Goal: Task Accomplishment & Management: Use online tool/utility

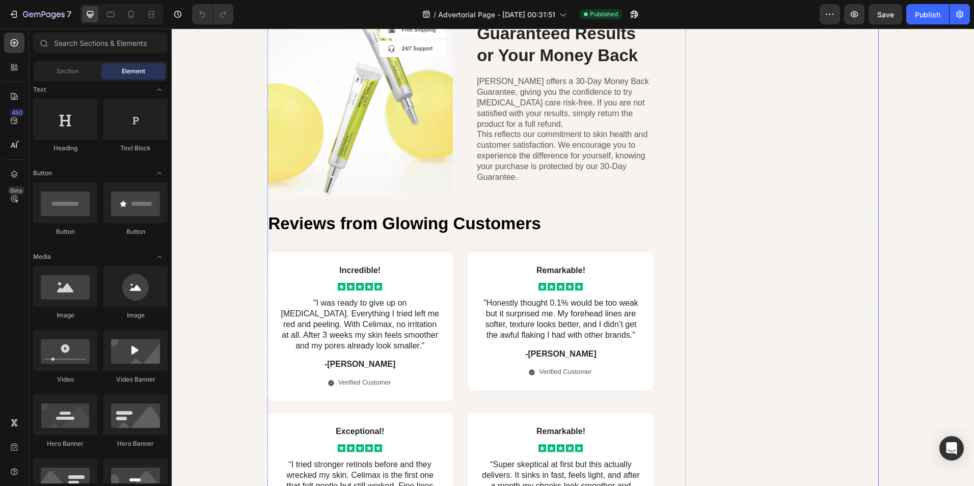
scroll to position [2919, 0]
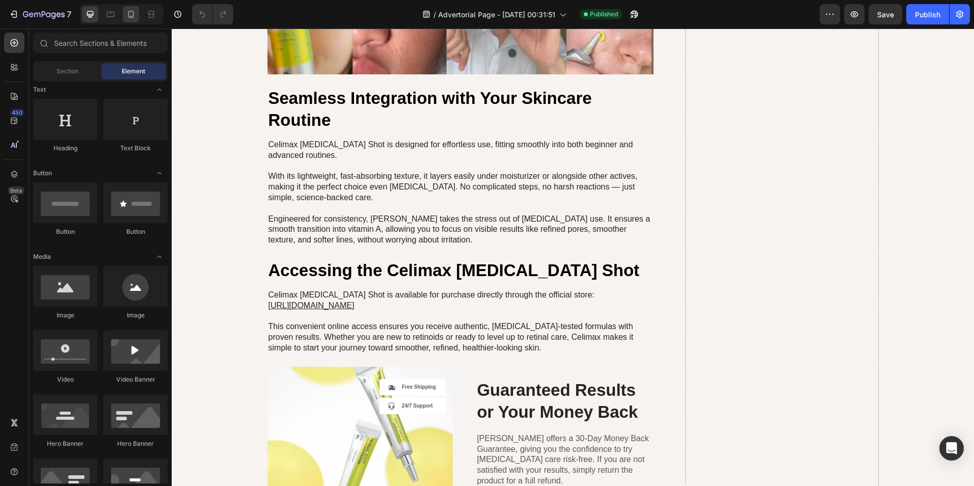
click at [125, 15] on div at bounding box center [131, 14] width 16 height 16
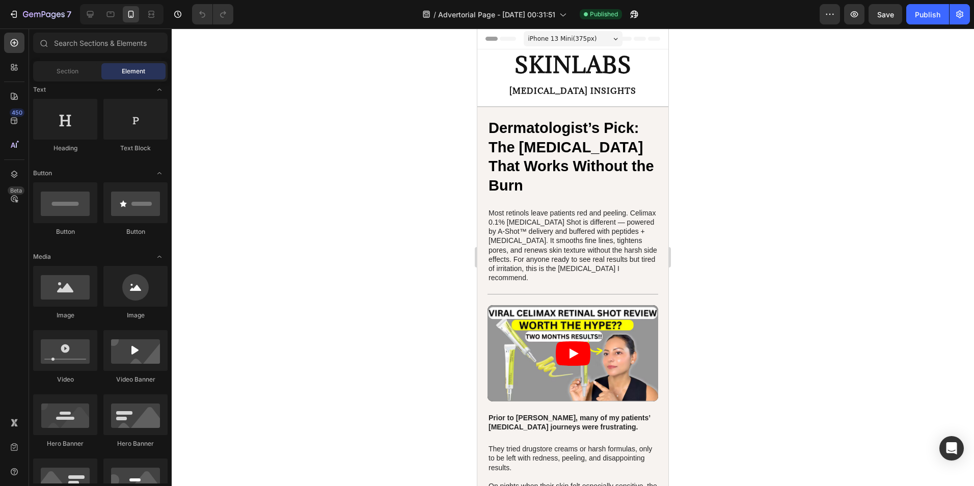
click at [3, 12] on div "7" at bounding box center [38, 14] width 76 height 20
click at [6, 12] on button "7" at bounding box center [40, 14] width 72 height 20
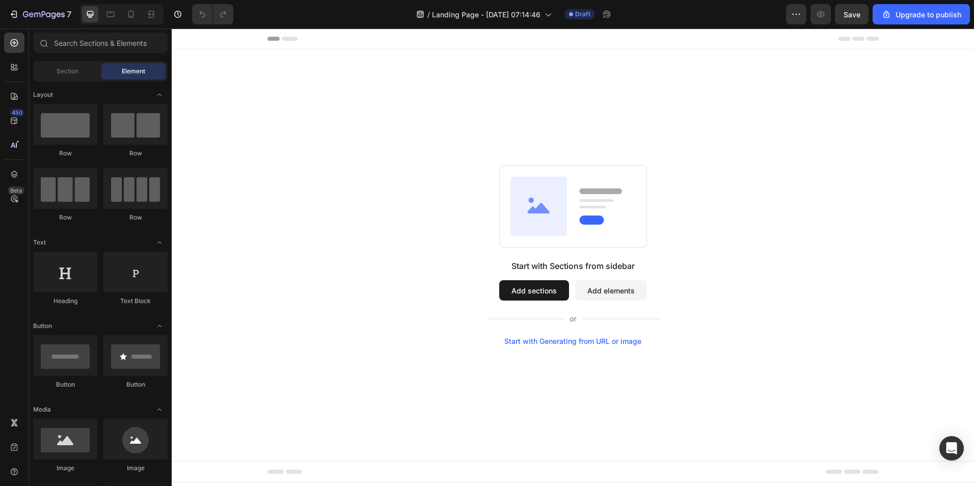
click at [557, 340] on div "Start with Generating from URL or image" at bounding box center [572, 341] width 137 height 8
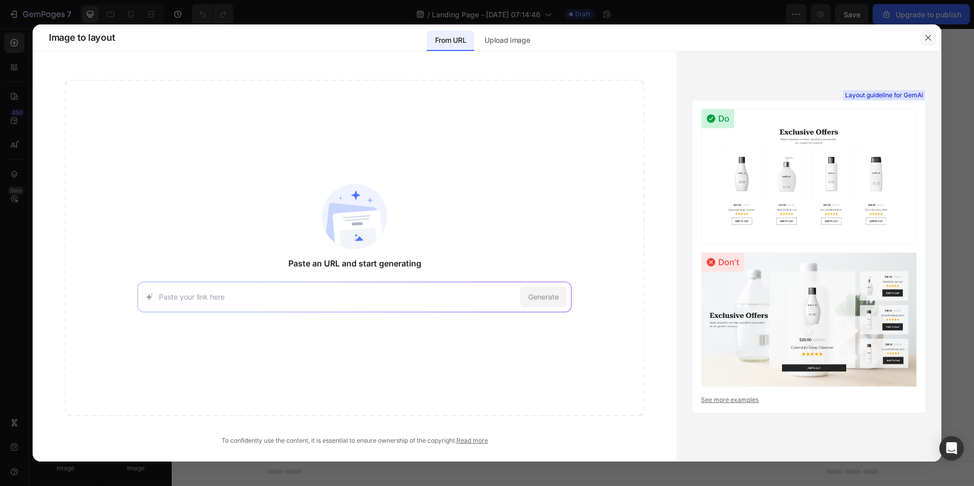
click at [927, 36] on icon "button" at bounding box center [928, 38] width 8 height 8
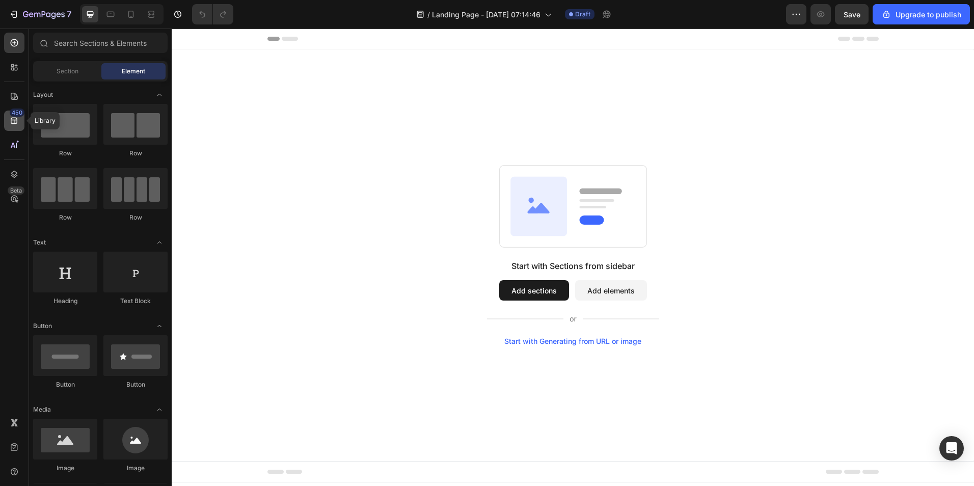
click at [14, 129] on div "450" at bounding box center [14, 121] width 20 height 20
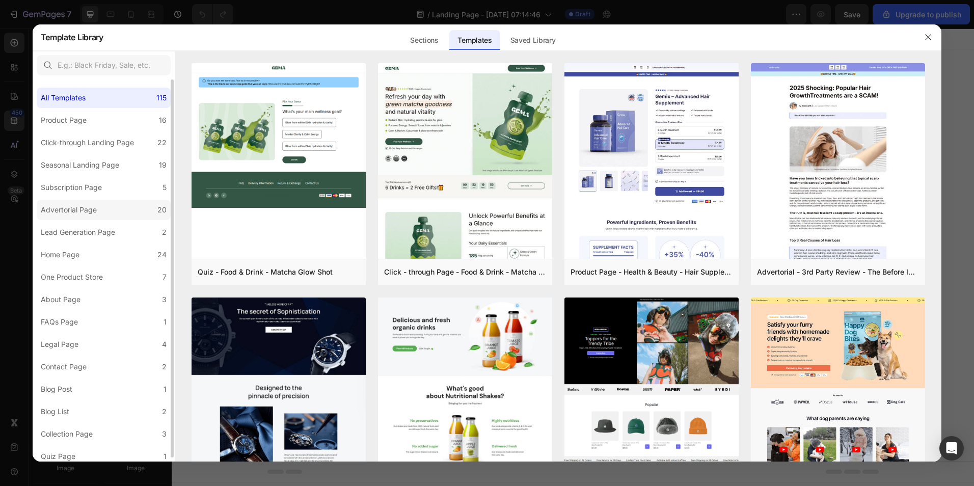
click at [70, 200] on label "Advertorial Page 20" at bounding box center [104, 210] width 134 height 20
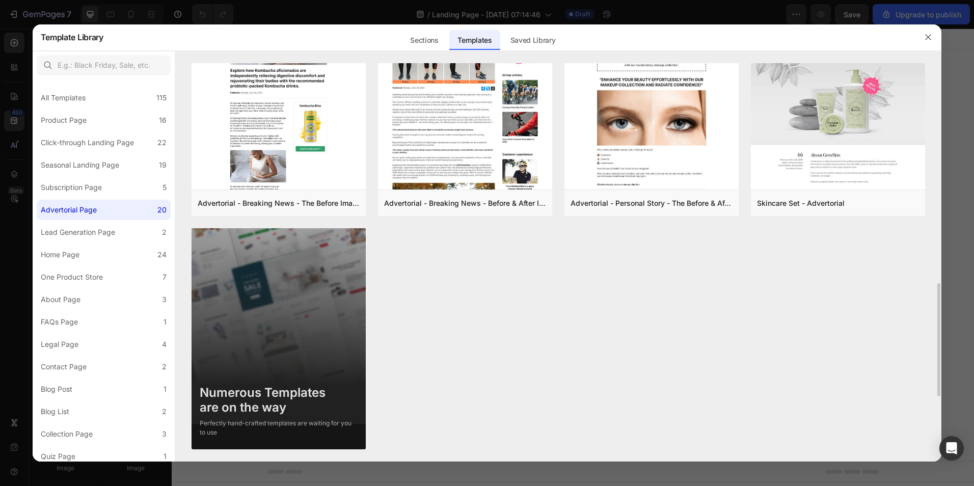
scroll to position [904, 0]
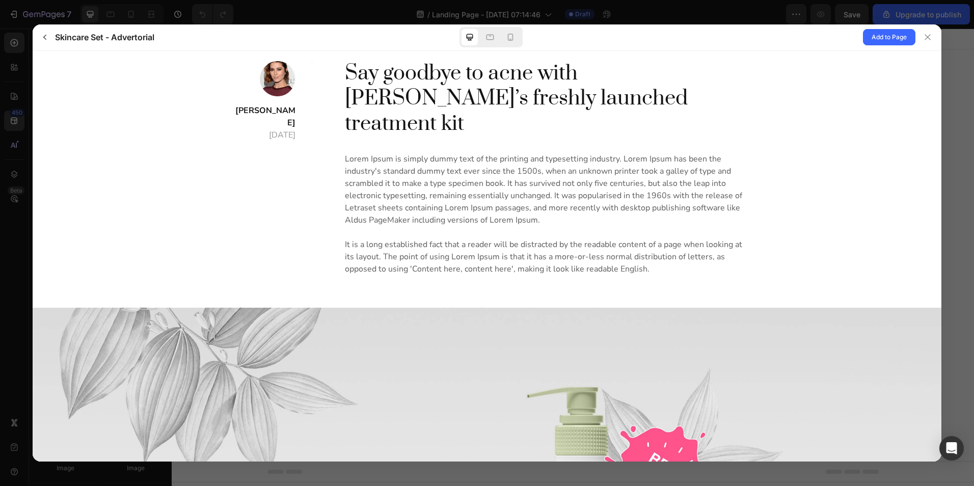
scroll to position [0, 0]
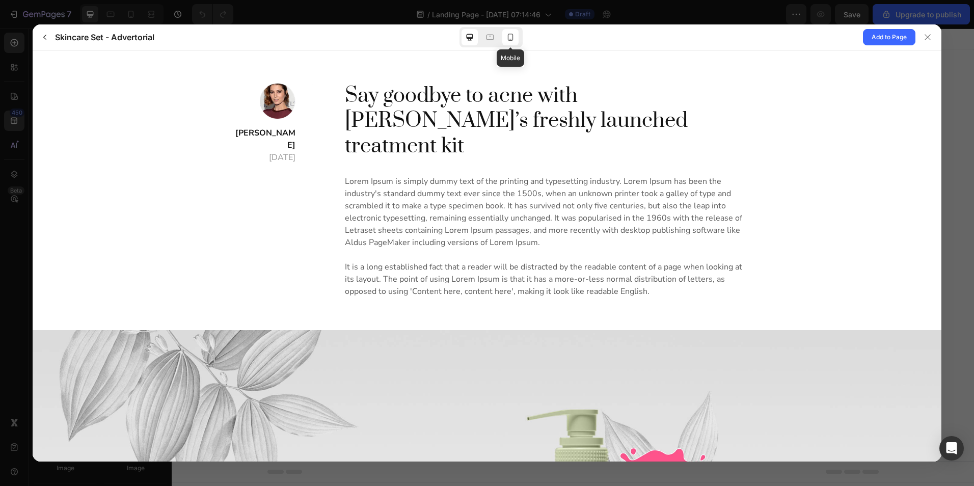
click at [512, 35] on icon at bounding box center [511, 37] width 6 height 7
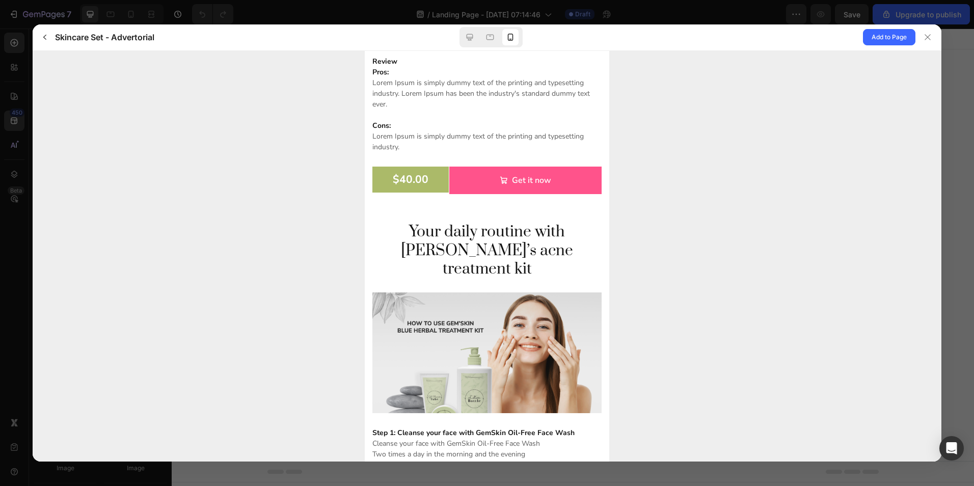
scroll to position [3262, 0]
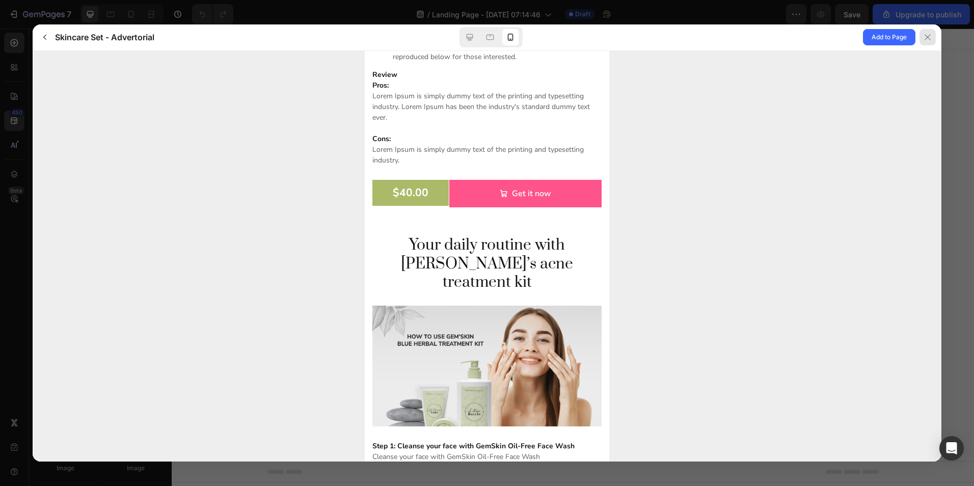
click at [928, 39] on icon at bounding box center [927, 37] width 8 height 8
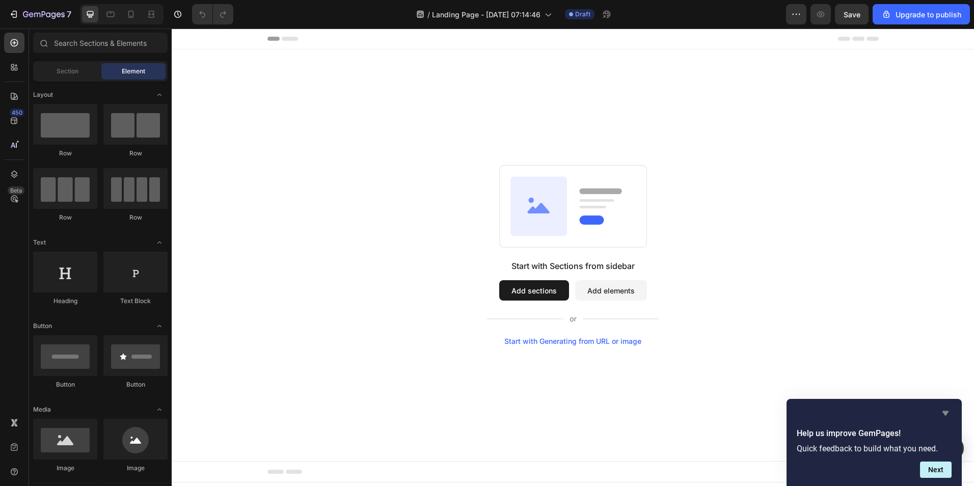
click at [945, 410] on icon "Hide survey" at bounding box center [945, 413] width 12 height 12
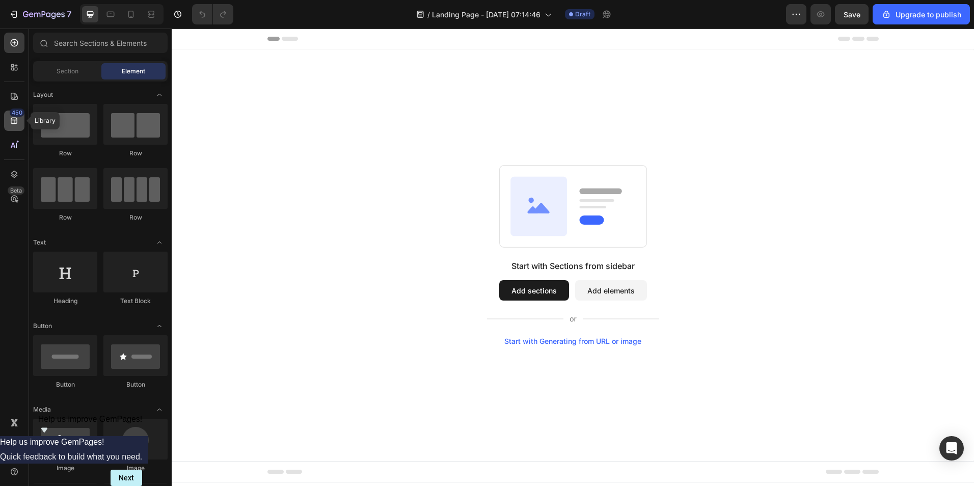
click at [16, 113] on div "450" at bounding box center [17, 112] width 15 height 8
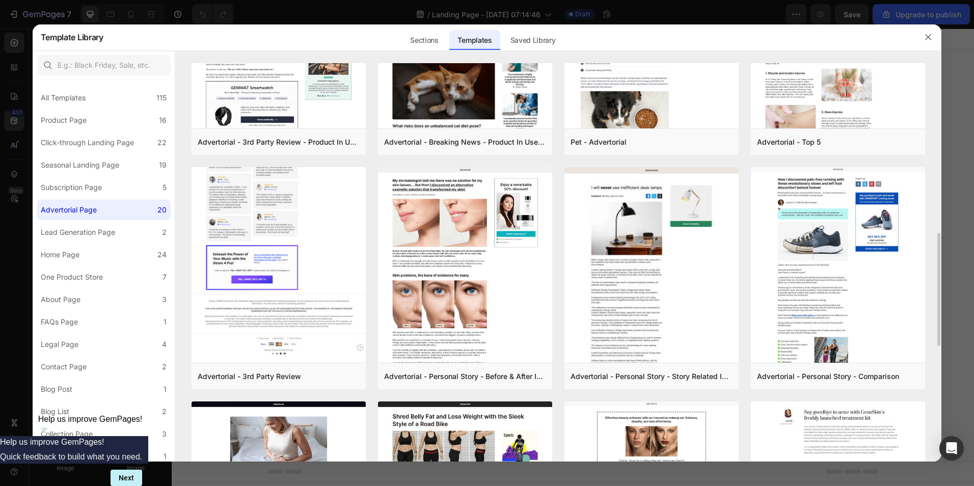
scroll to position [446, 0]
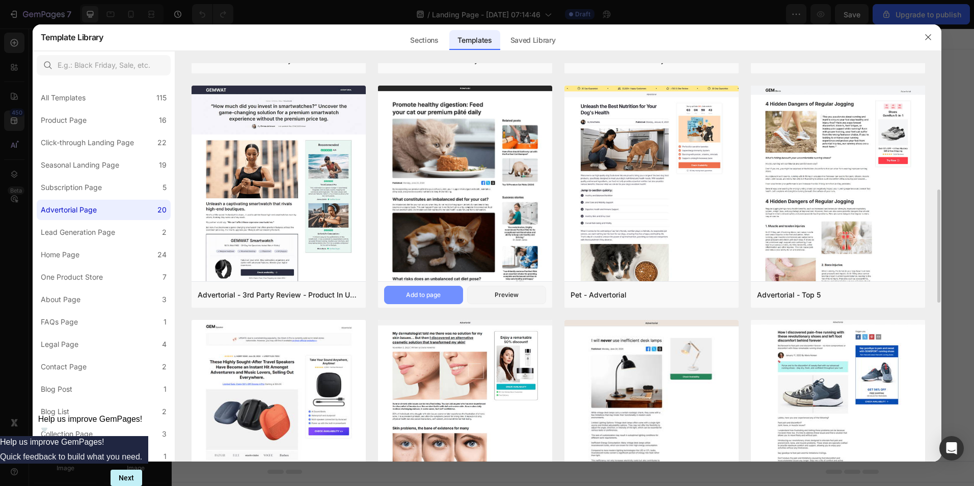
click at [443, 292] on button "Add to page" at bounding box center [423, 295] width 79 height 18
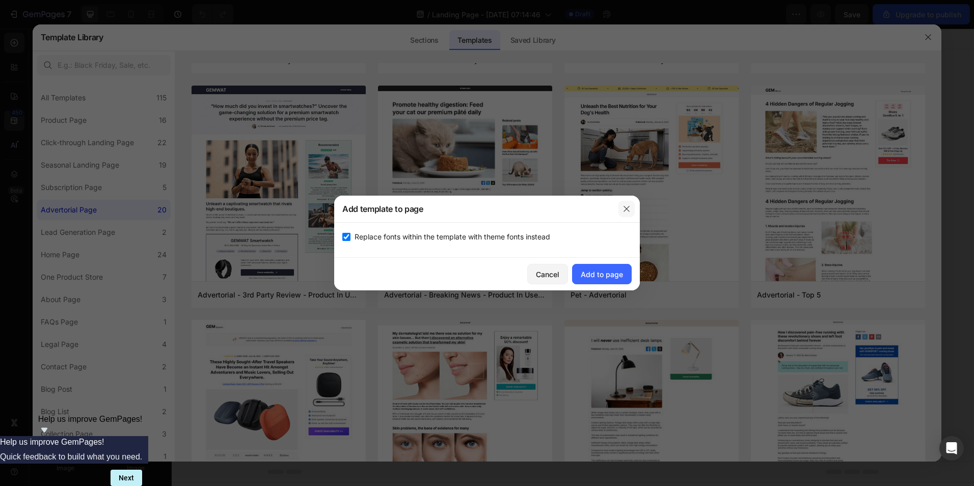
click at [626, 208] on icon "button" at bounding box center [626, 209] width 6 height 6
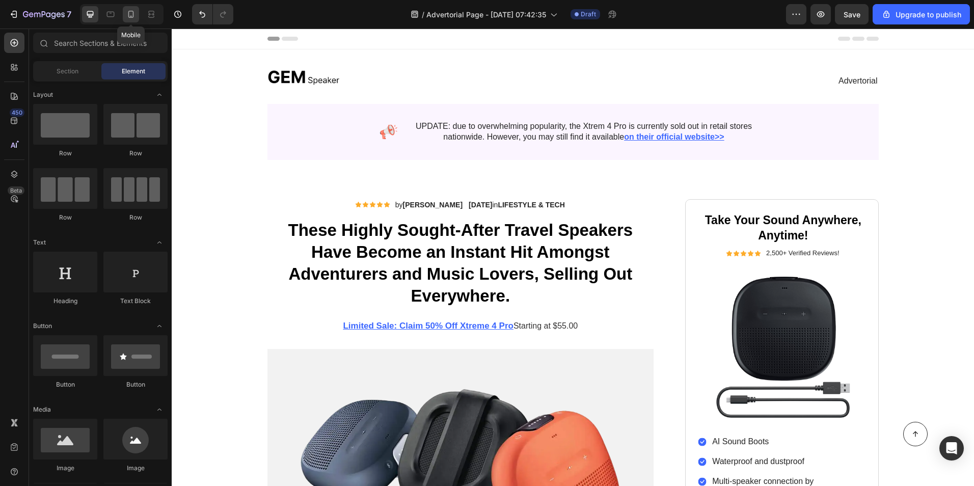
click at [125, 13] on div at bounding box center [131, 14] width 16 height 16
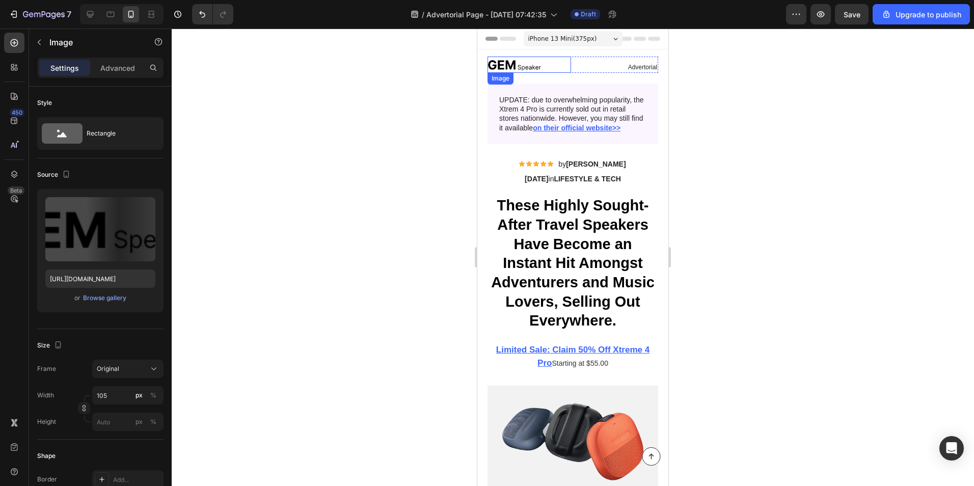
click at [526, 69] on img at bounding box center [513, 65] width 53 height 16
click at [532, 65] on img at bounding box center [513, 65] width 53 height 16
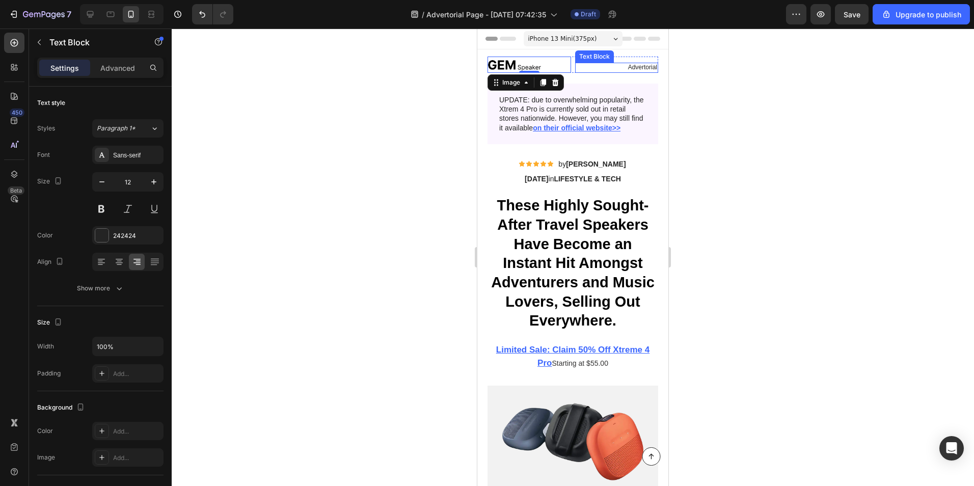
click at [626, 67] on p "Advertorial" at bounding box center [616, 68] width 81 height 8
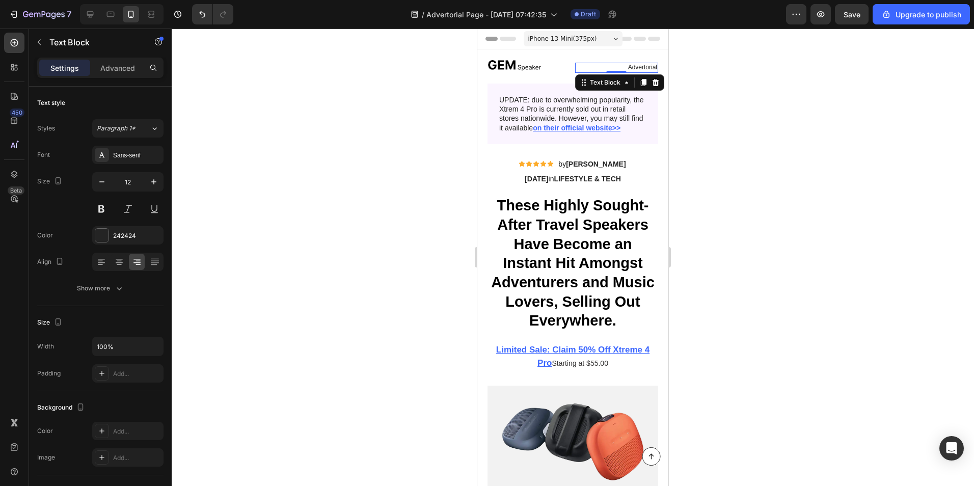
click at [626, 67] on p "Advertorial" at bounding box center [616, 68] width 81 height 8
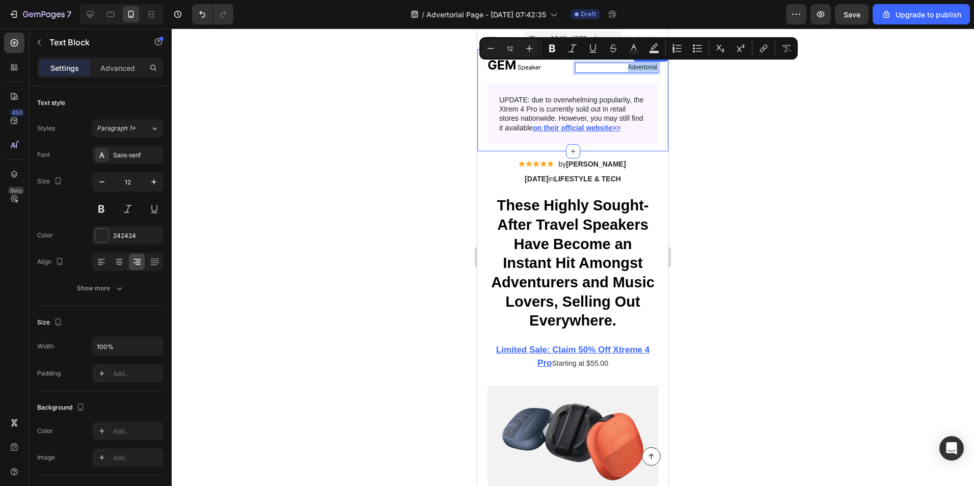
click at [397, 85] on div at bounding box center [573, 257] width 802 height 457
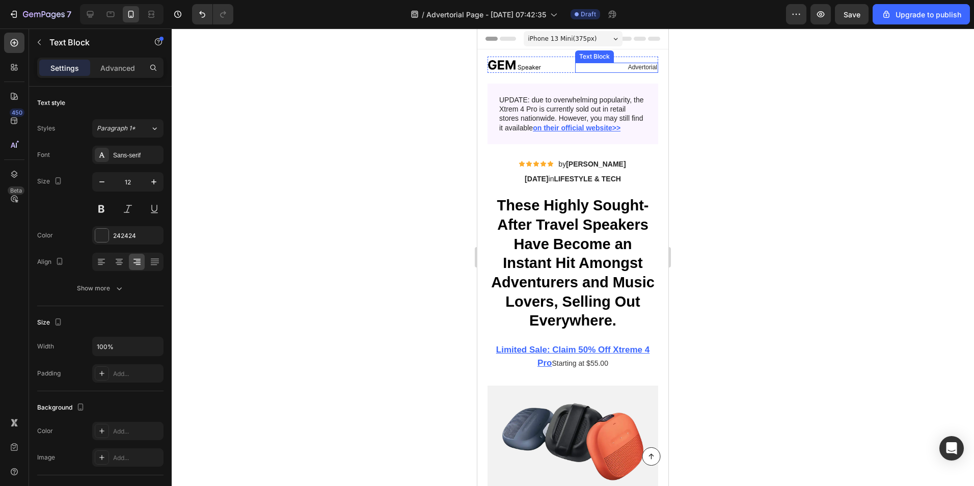
click at [633, 69] on p "Advertorial" at bounding box center [616, 68] width 81 height 8
drag, startPoint x: 588, startPoint y: 61, endPoint x: 665, endPoint y: 75, distance: 77.7
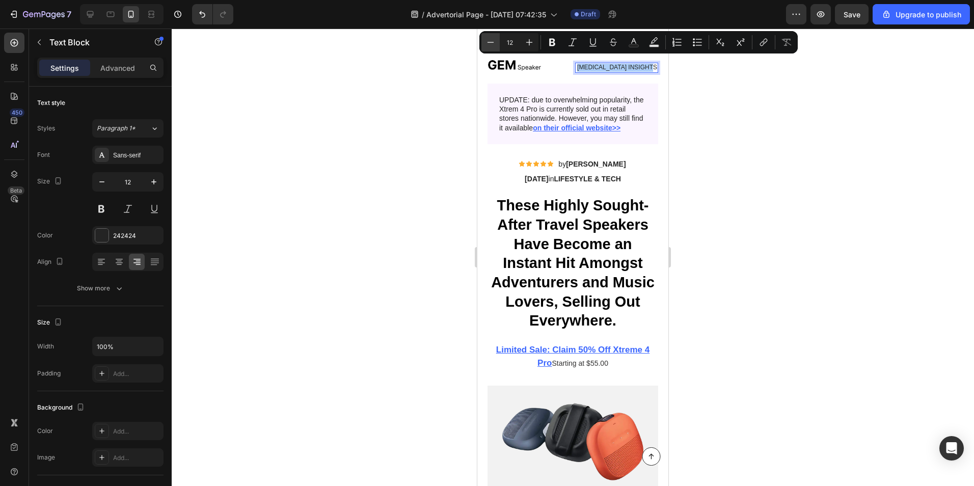
click at [497, 45] on button "Minus" at bounding box center [490, 42] width 18 height 18
type input "11"
click at [825, 151] on div at bounding box center [573, 257] width 802 height 457
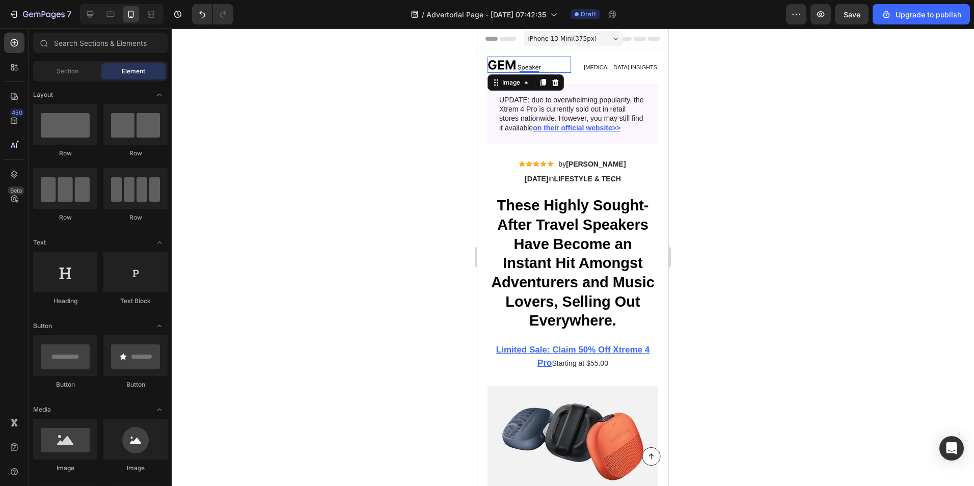
click at [522, 70] on img at bounding box center [513, 65] width 53 height 16
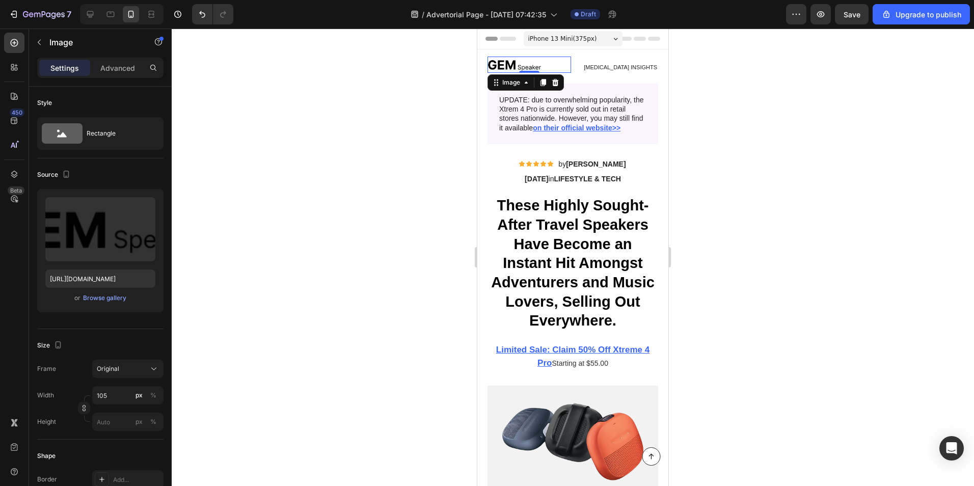
click at [522, 65] on img at bounding box center [513, 65] width 53 height 16
click at [559, 81] on icon at bounding box center [555, 82] width 8 height 8
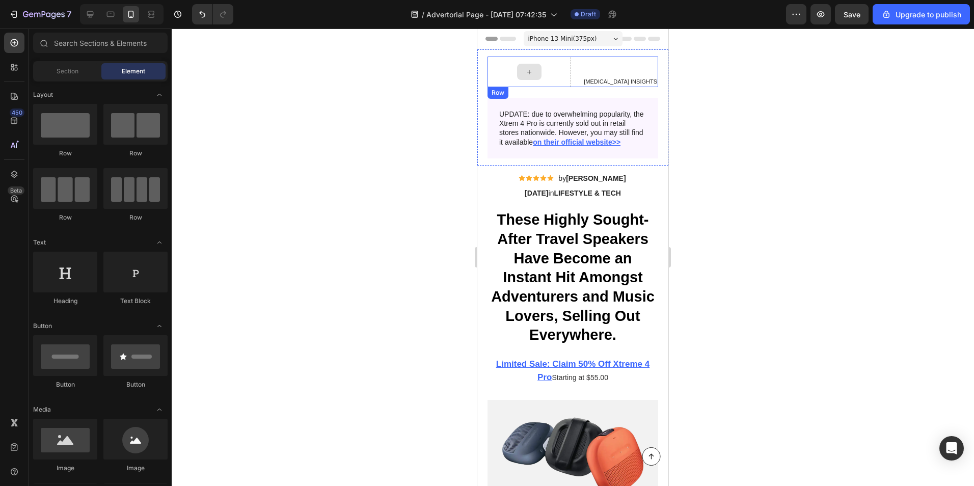
click at [528, 72] on icon at bounding box center [529, 72] width 8 height 9
click at [66, 35] on input "text" at bounding box center [100, 43] width 134 height 20
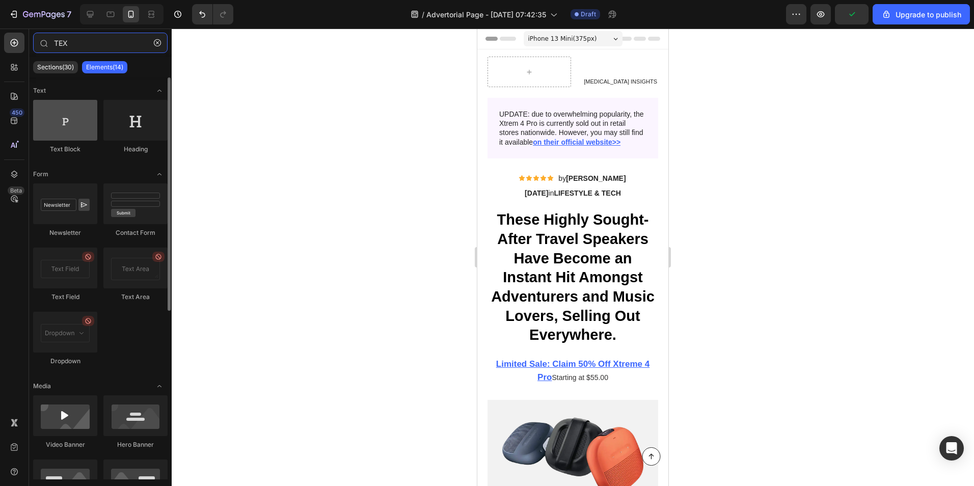
type input "TEX"
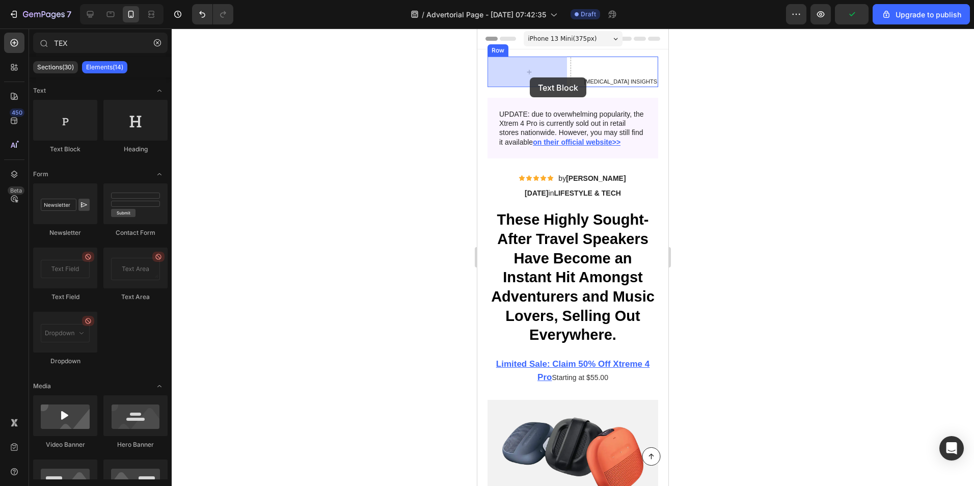
drag, startPoint x: 544, startPoint y: 150, endPoint x: 530, endPoint y: 77, distance: 74.3
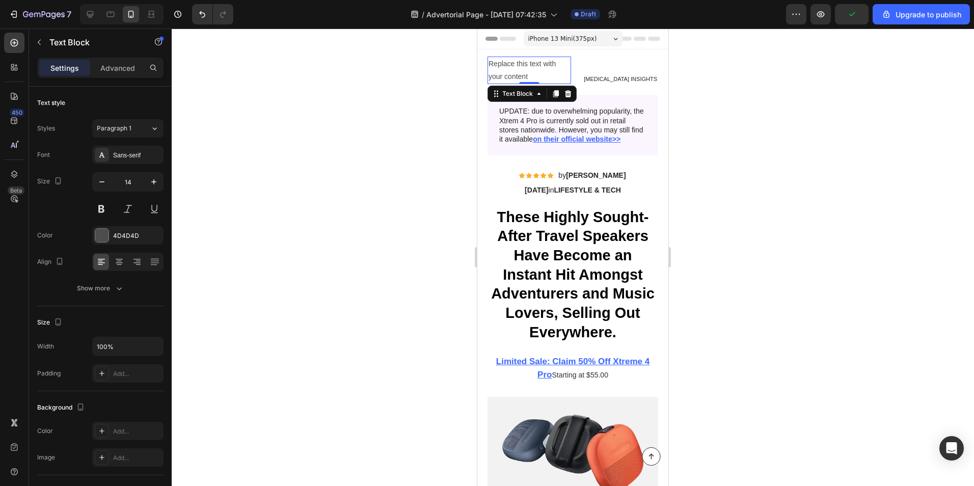
click at [517, 70] on div "Replace this text with your content" at bounding box center [529, 70] width 84 height 27
click at [517, 70] on p "Replace this text with your content" at bounding box center [528, 70] width 81 height 25
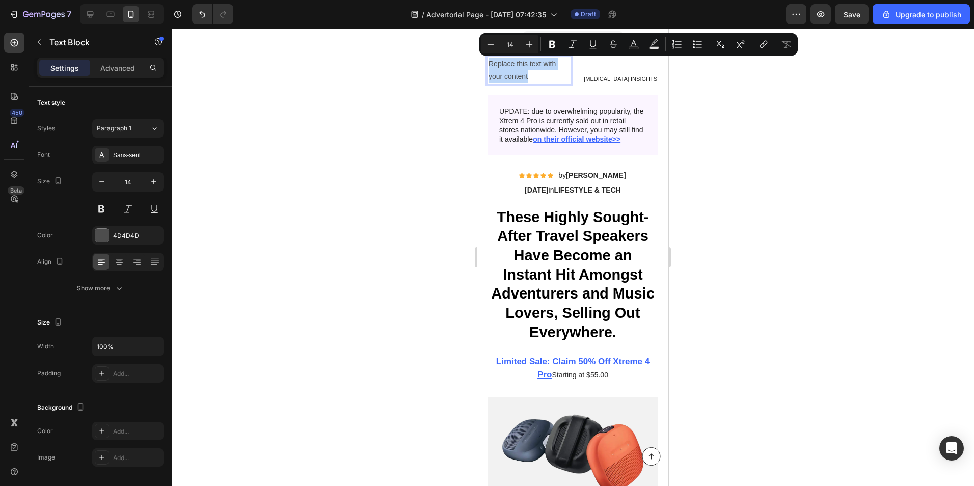
drag, startPoint x: 531, startPoint y: 76, endPoint x: 488, endPoint y: 66, distance: 43.4
click at [488, 66] on p "Replace this text with your content" at bounding box center [528, 70] width 81 height 25
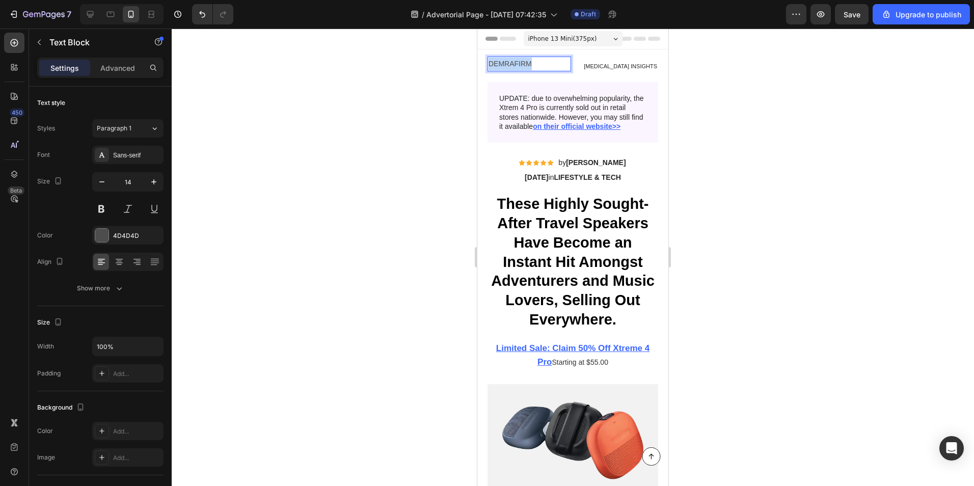
drag, startPoint x: 549, startPoint y: 65, endPoint x: 488, endPoint y: 65, distance: 61.6
click at [488, 65] on div "DEMRAFIRM" at bounding box center [529, 64] width 84 height 15
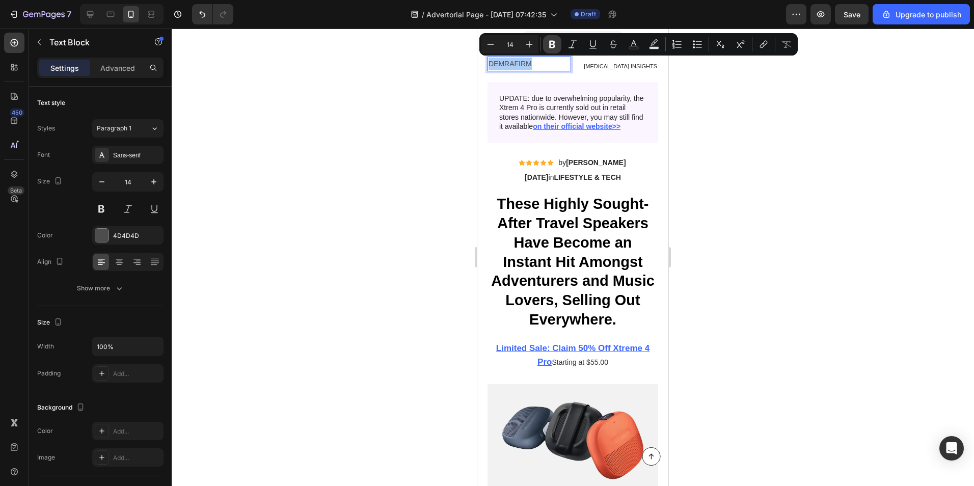
click at [548, 46] on icon "Editor contextual toolbar" at bounding box center [552, 44] width 10 height 10
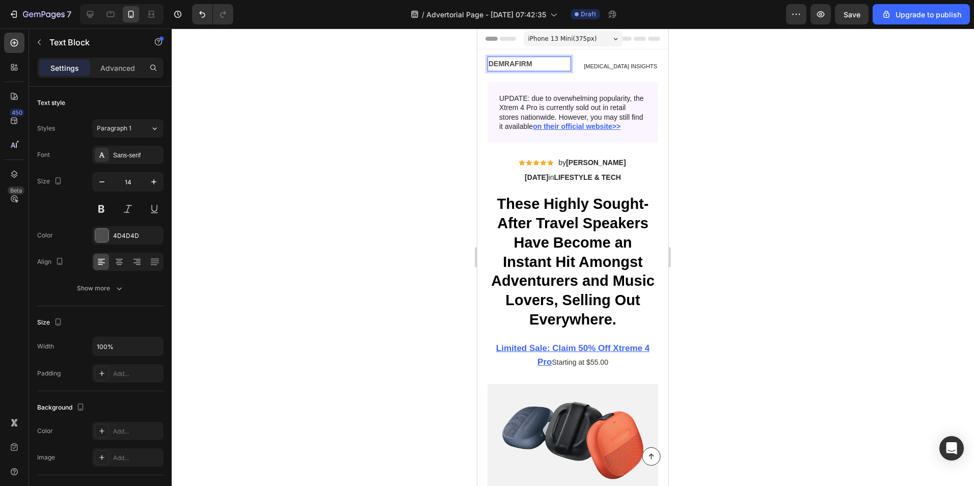
click at [854, 178] on div at bounding box center [573, 257] width 802 height 457
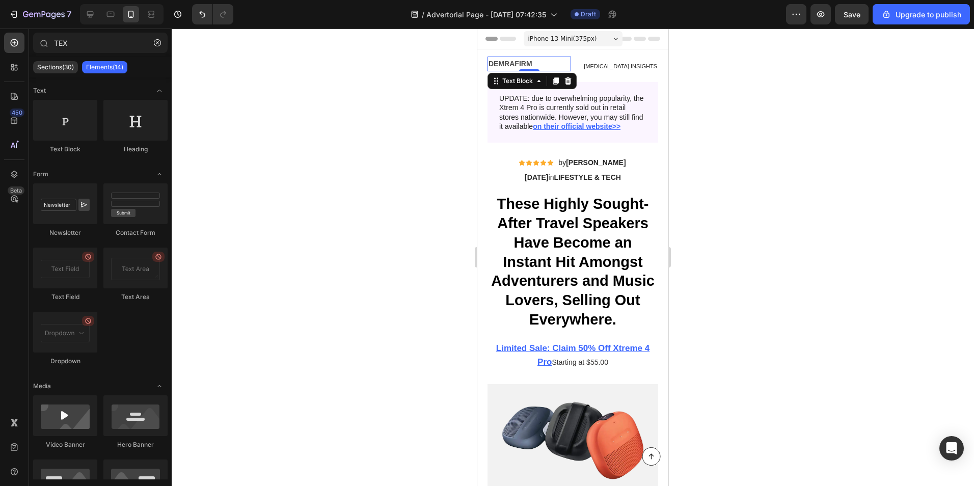
click at [556, 65] on p "DEMRAFIRM" at bounding box center [528, 64] width 81 height 13
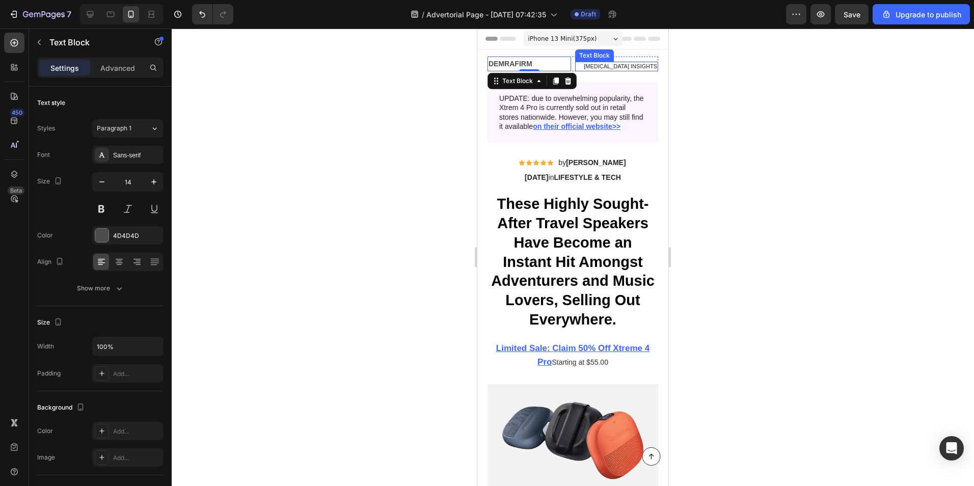
click at [592, 62] on div "DERMATOLOGIST INSIGHTS" at bounding box center [617, 67] width 84 height 10
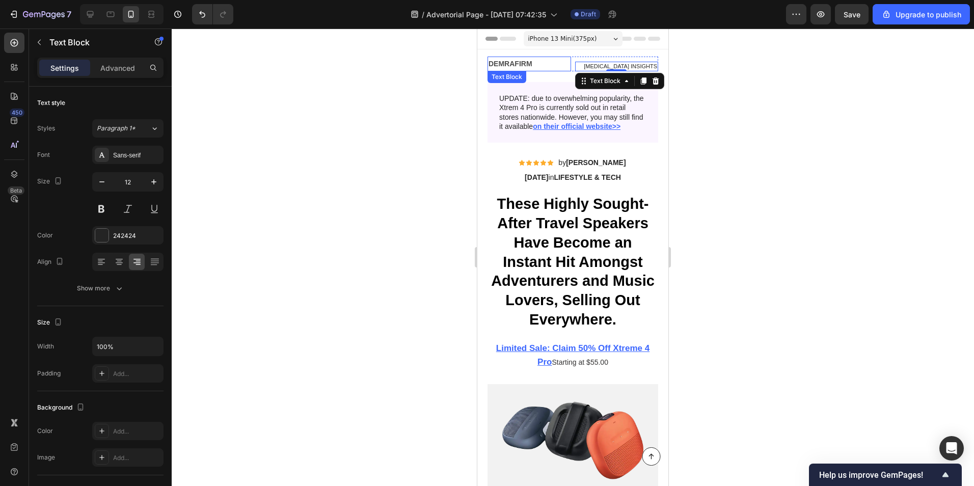
click at [517, 67] on strong "DEMRAFIRM" at bounding box center [510, 64] width 44 height 8
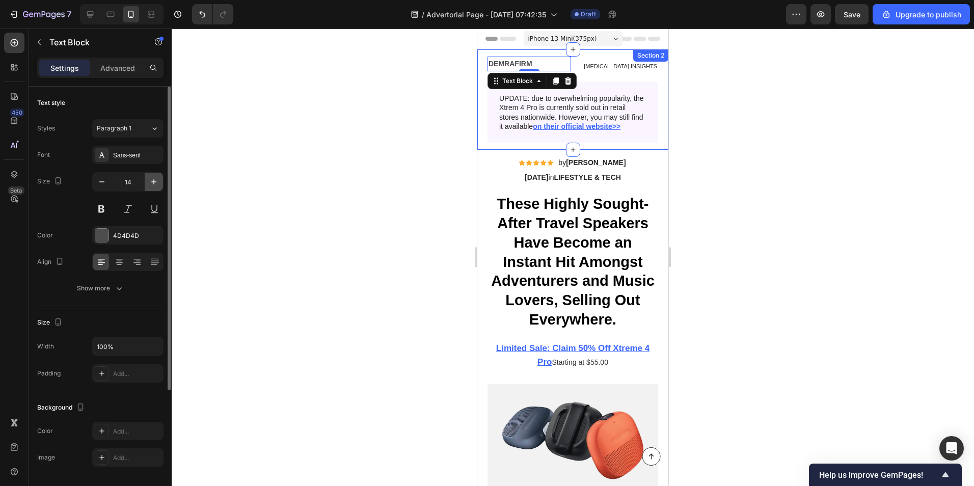
click at [152, 184] on icon "button" at bounding box center [154, 182] width 10 height 10
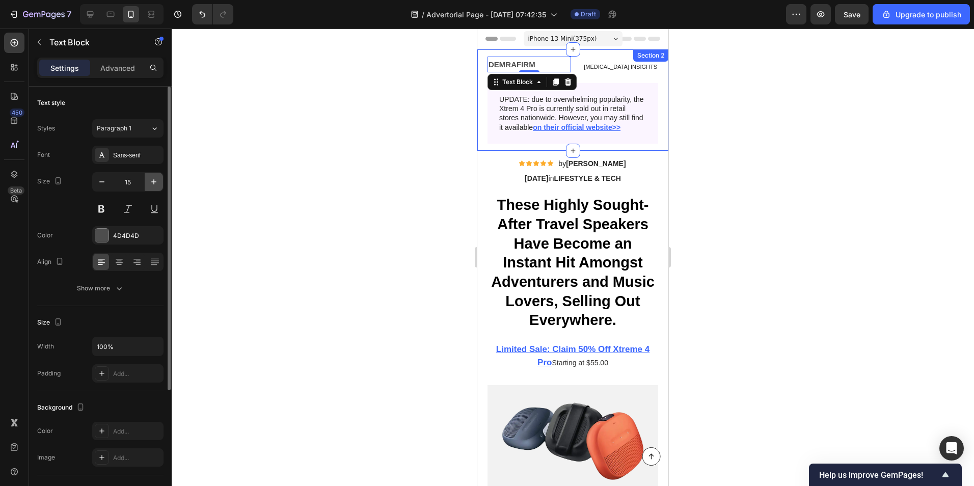
click at [152, 184] on icon "button" at bounding box center [154, 182] width 10 height 10
type input "16"
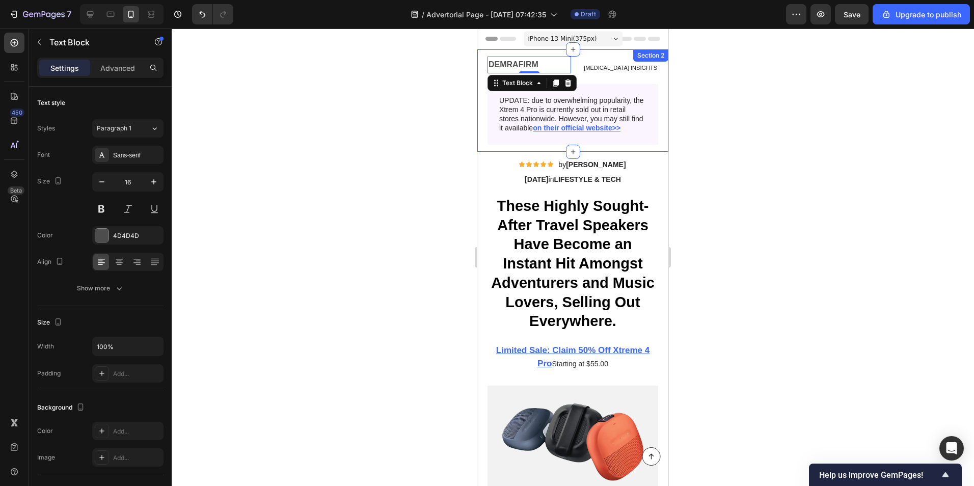
click at [249, 164] on div at bounding box center [573, 257] width 802 height 457
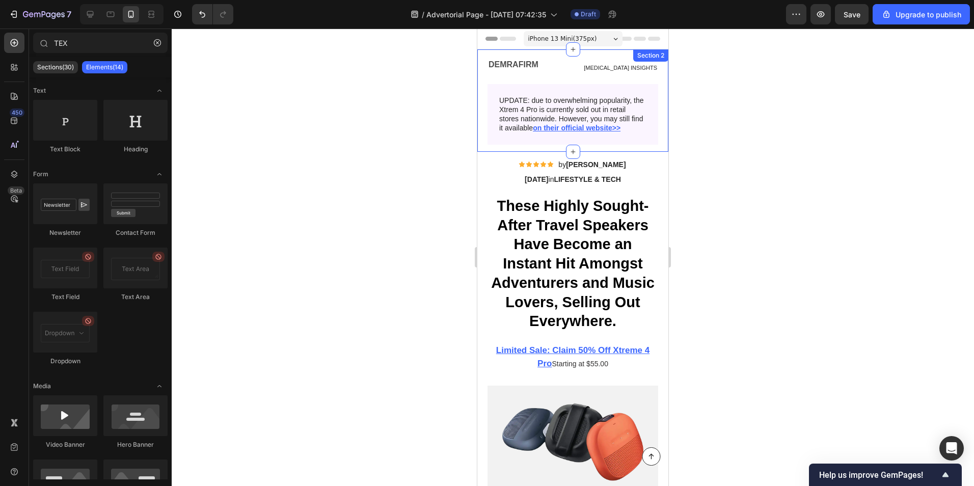
click at [250, 163] on div at bounding box center [573, 257] width 802 height 457
click at [541, 120] on p "UPDATE: due to overwhelming popularity, the Xtrem 4 Pro is currently sold out i…" at bounding box center [572, 114] width 147 height 37
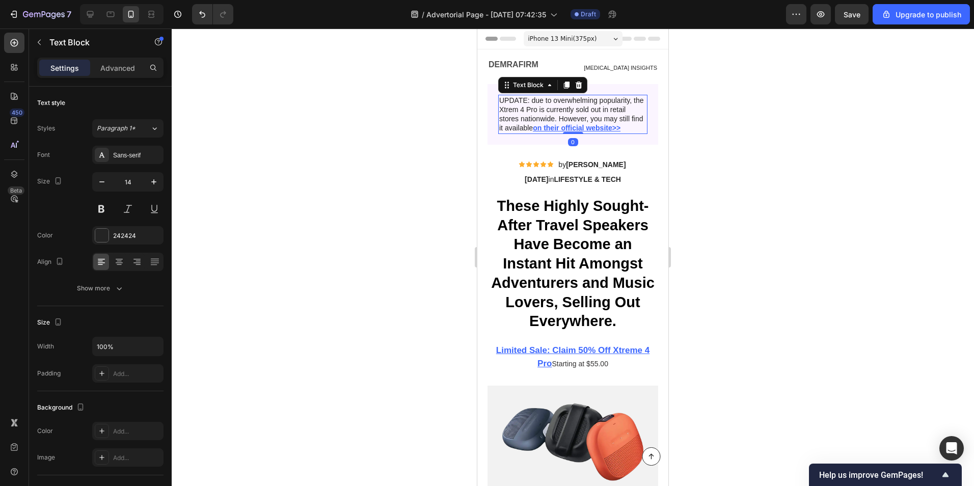
click at [517, 125] on p "UPDATE: due to overwhelming popularity, the Xtrem 4 Pro is currently sold out i…" at bounding box center [572, 114] width 147 height 37
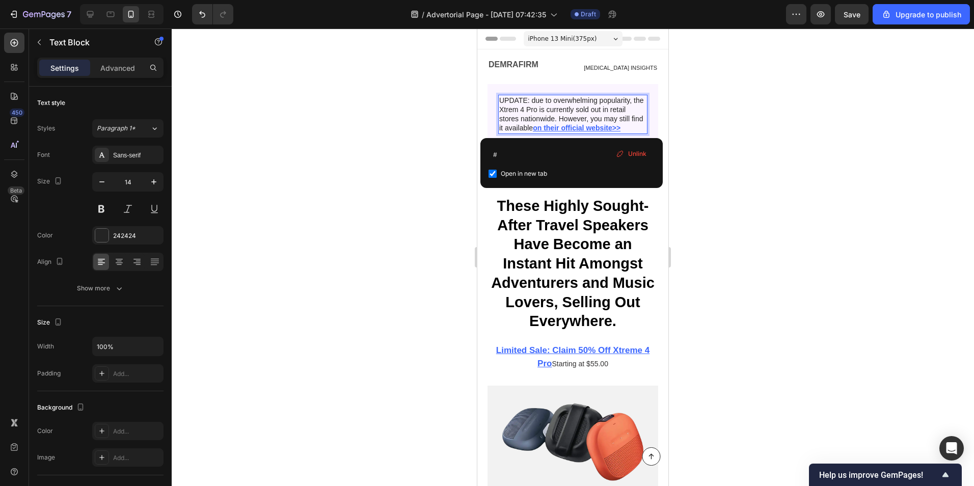
click at [573, 124] on u "on their official website>>" at bounding box center [577, 128] width 88 height 8
click at [382, 135] on div at bounding box center [573, 257] width 802 height 457
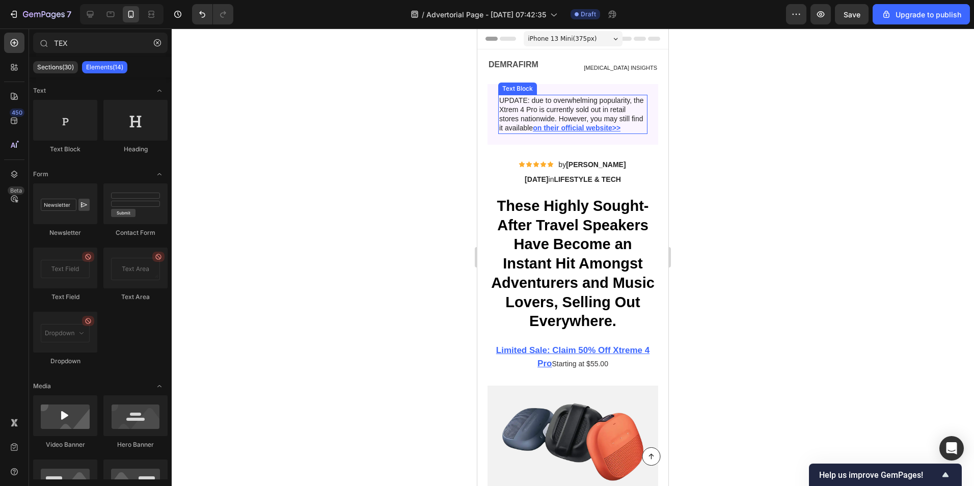
click at [501, 98] on p "UPDATE: due to overwhelming popularity, the Xtrem 4 Pro is currently sold out i…" at bounding box center [572, 114] width 147 height 37
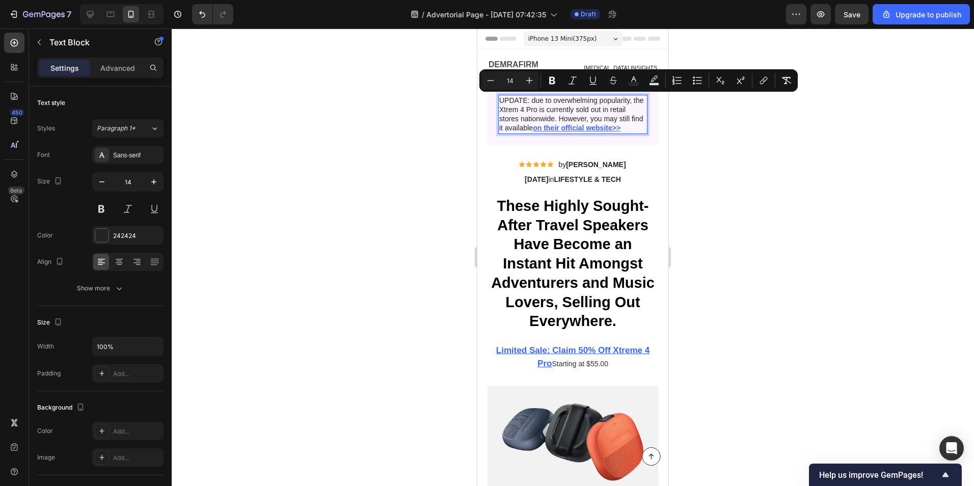
drag, startPoint x: 501, startPoint y: 98, endPoint x: 540, endPoint y: 123, distance: 46.5
click at [540, 123] on p "UPDATE: due to overwhelming popularity, the Xtrem 4 Pro is currently sold out i…" at bounding box center [572, 114] width 147 height 37
click at [542, 125] on p "UPDATE: due to overwhelming popularity, the Xtrem 4 Pro is currently sold out i…" at bounding box center [572, 114] width 147 height 37
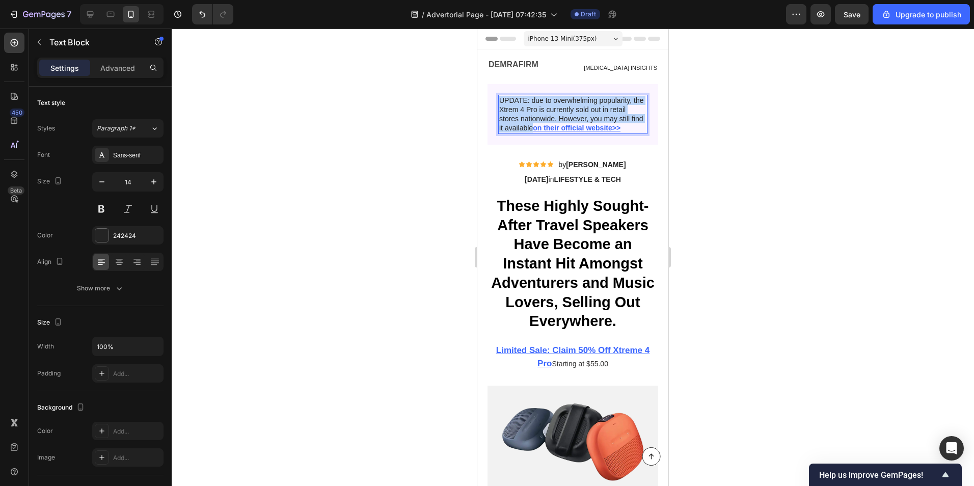
drag, startPoint x: 545, startPoint y: 128, endPoint x: 499, endPoint y: 102, distance: 52.7
click at [499, 102] on p "UPDATE: due to overwhelming popularity, the Xtrem 4 Pro is currently sold out i…" at bounding box center [572, 114] width 147 height 37
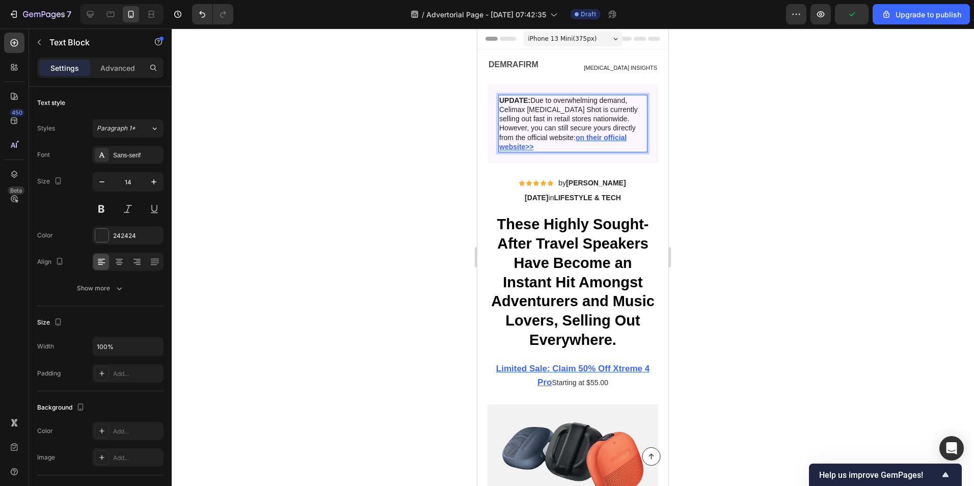
click at [613, 140] on u "on their official website>>" at bounding box center [562, 141] width 127 height 17
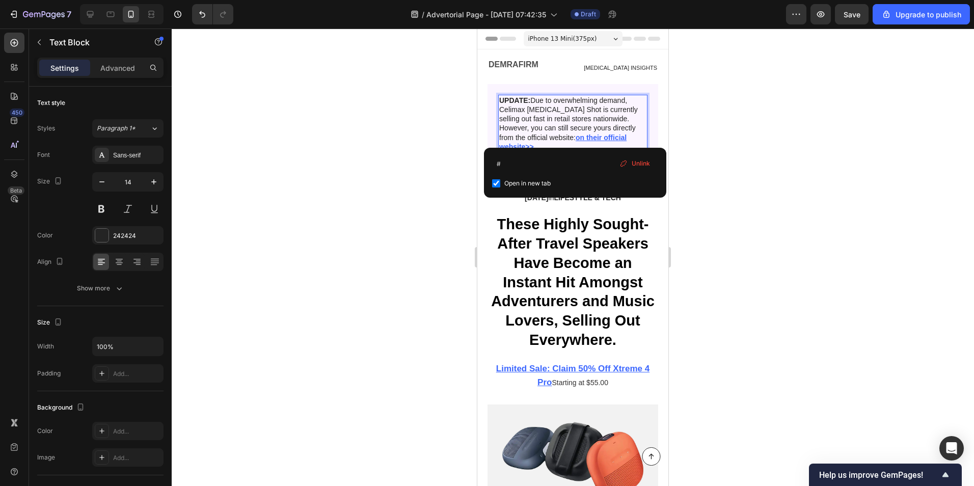
click at [624, 162] on icon at bounding box center [623, 163] width 8 height 8
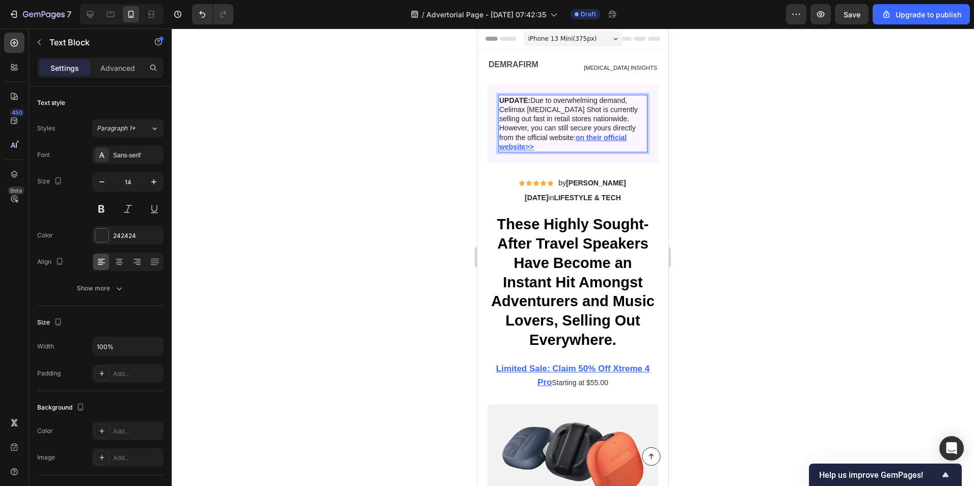
drag, startPoint x: 599, startPoint y: 135, endPoint x: 587, endPoint y: 139, distance: 12.4
click at [587, 139] on u "on their official website>>" at bounding box center [562, 141] width 127 height 17
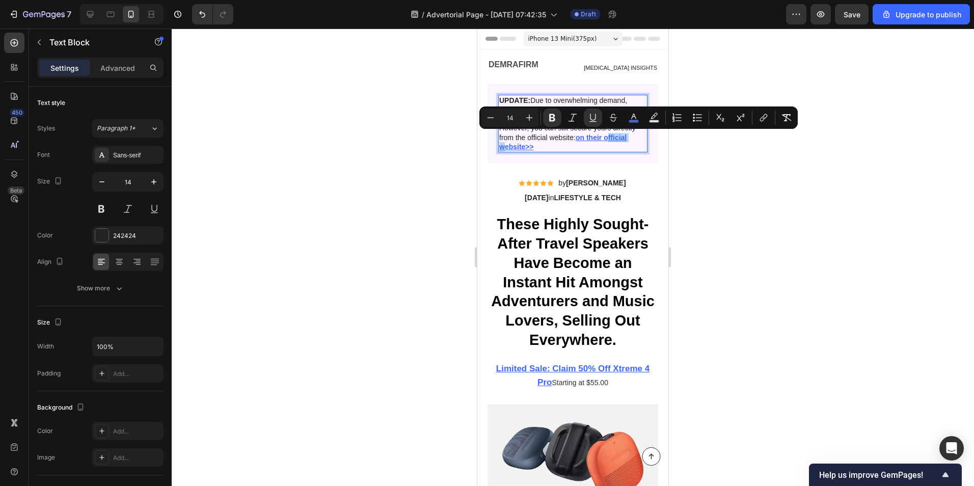
click at [587, 139] on u "on their official website>>" at bounding box center [562, 141] width 127 height 17
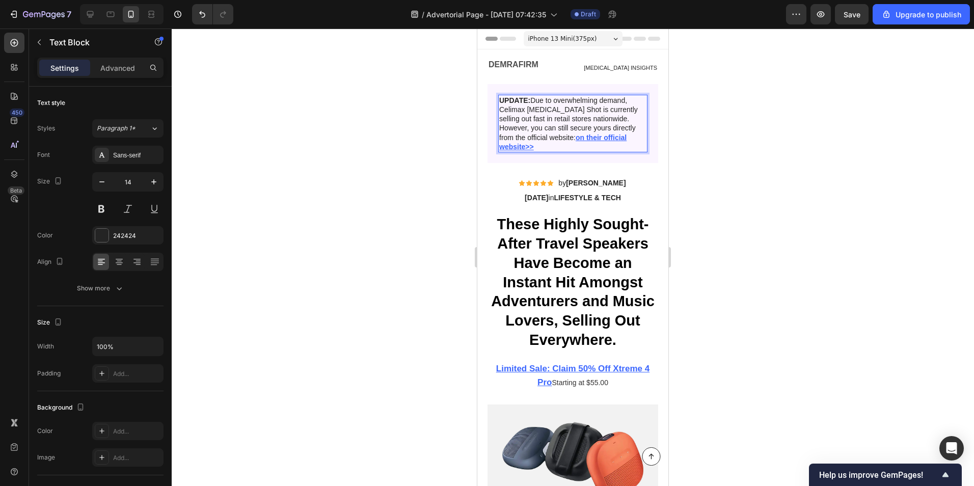
click at [606, 134] on u "on their official website>>" at bounding box center [562, 141] width 127 height 17
drag, startPoint x: 552, startPoint y: 136, endPoint x: 610, endPoint y: 142, distance: 58.9
click at [611, 142] on div "UPDATE: Due to overwhelming demand, Celimax Retinol Shot is currently selling o…" at bounding box center [572, 124] width 149 height 58
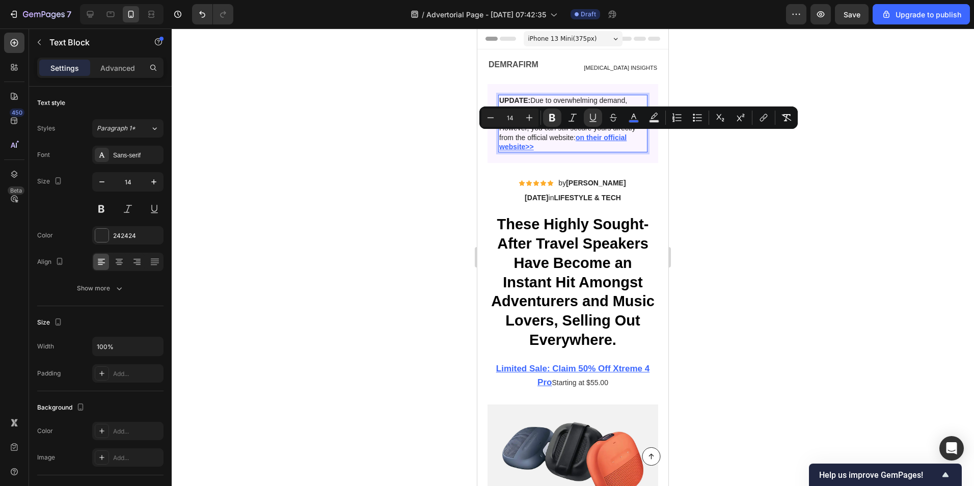
drag, startPoint x: 532, startPoint y: 140, endPoint x: 547, endPoint y: 139, distance: 14.8
click at [532, 140] on p "UPDATE: Due to overwhelming demand, Celimax Retinol Shot is currently selling o…" at bounding box center [572, 124] width 147 height 56
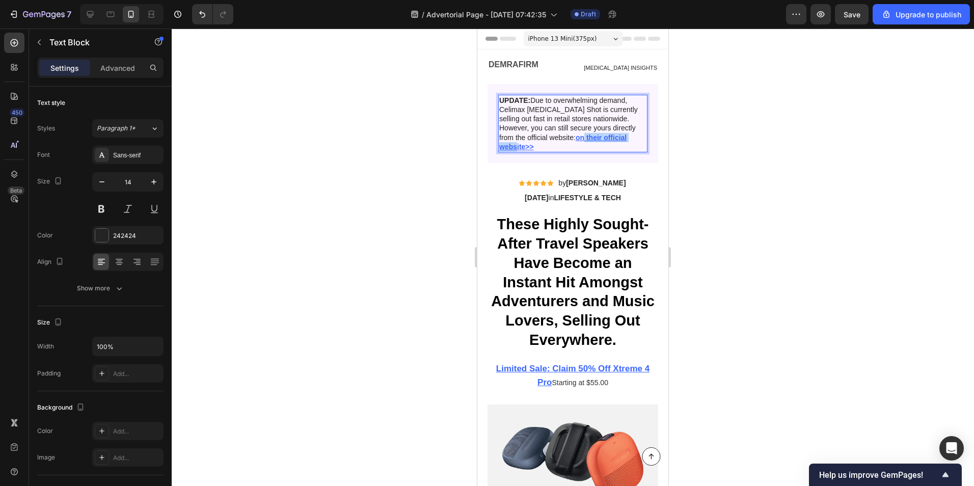
drag, startPoint x: 552, startPoint y: 137, endPoint x: 615, endPoint y: 137, distance: 63.1
click at [615, 137] on u "on their official website>>" at bounding box center [562, 141] width 127 height 17
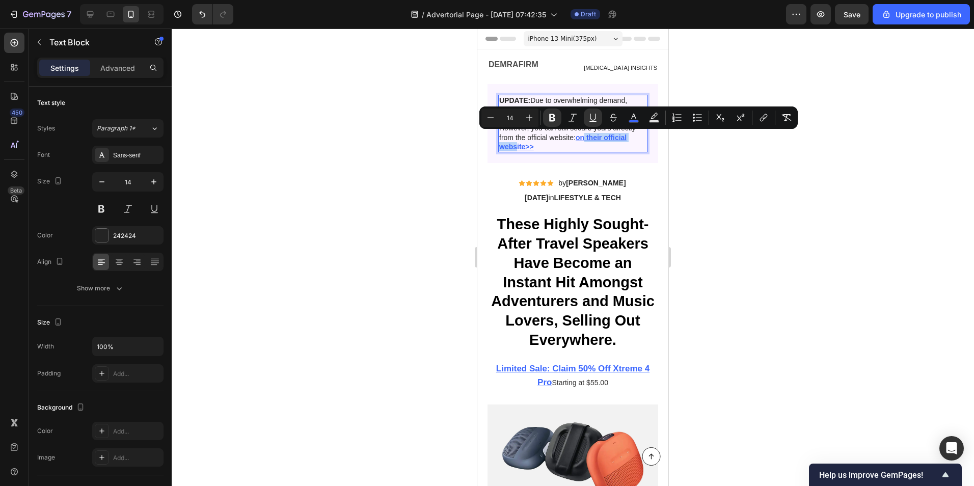
click at [554, 136] on u "on their official website>>" at bounding box center [562, 141] width 127 height 17
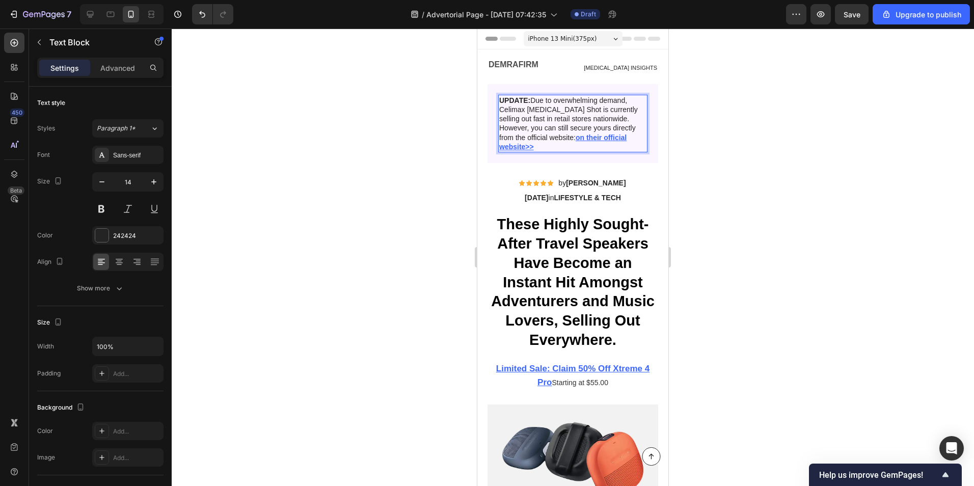
click at [550, 136] on u "on their official website>>" at bounding box center [562, 141] width 127 height 17
drag, startPoint x: 550, startPoint y: 136, endPoint x: 637, endPoint y: 138, distance: 86.6
click at [626, 138] on u "on their official website>>" at bounding box center [562, 141] width 127 height 17
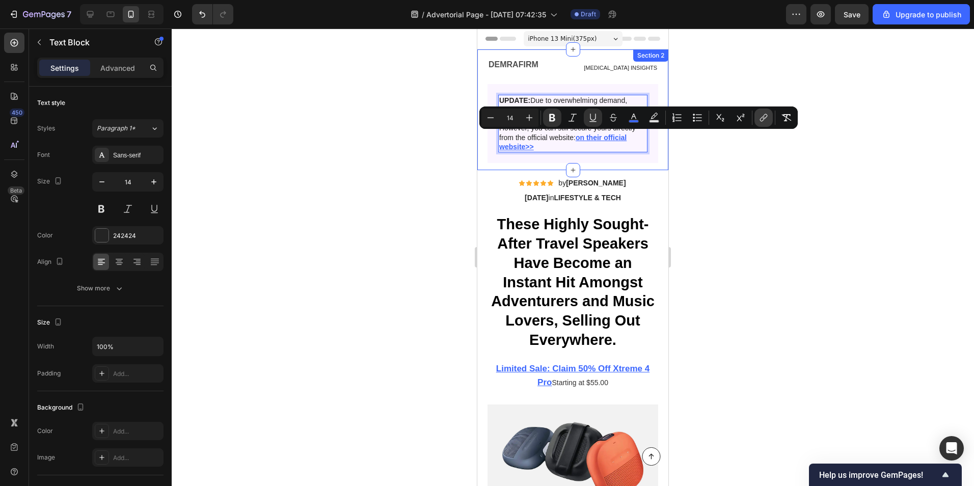
click at [755, 115] on button "link" at bounding box center [763, 117] width 18 height 18
drag, startPoint x: 114, startPoint y: 106, endPoint x: 763, endPoint y: 119, distance: 648.9
click at [763, 119] on icon "Editor contextual toolbar" at bounding box center [763, 118] width 10 height 10
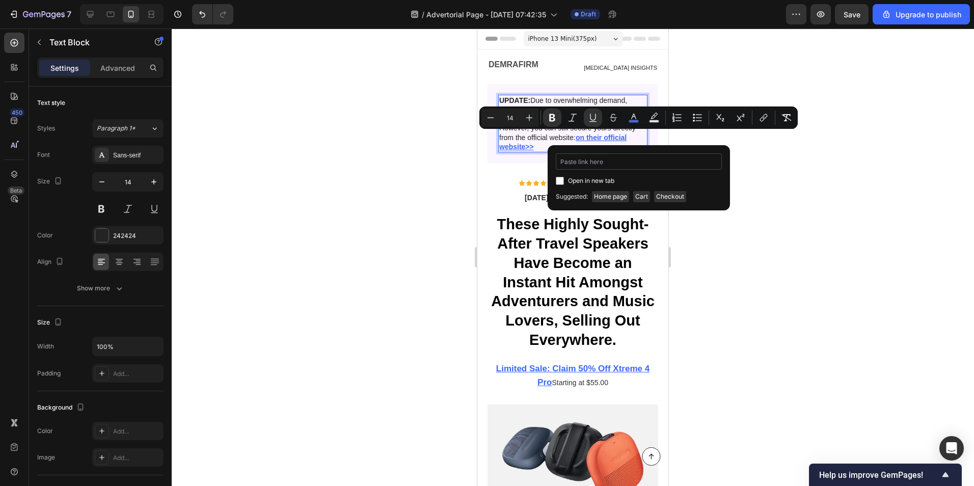
type input "https://fe00mn-q9.myshopify.com/products/retinol-shot"
click at [789, 196] on div at bounding box center [573, 257] width 802 height 457
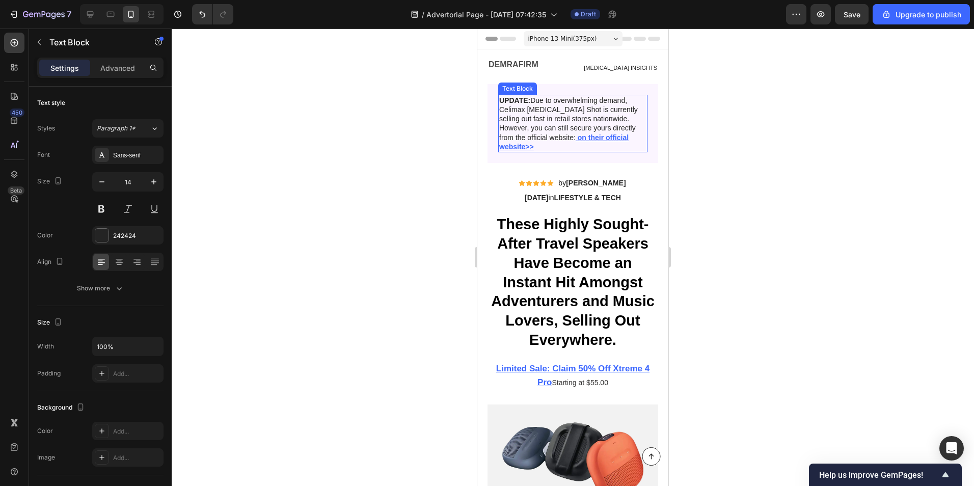
click at [603, 139] on u "on their official website>>" at bounding box center [563, 141] width 129 height 17
click at [405, 144] on div at bounding box center [573, 257] width 802 height 457
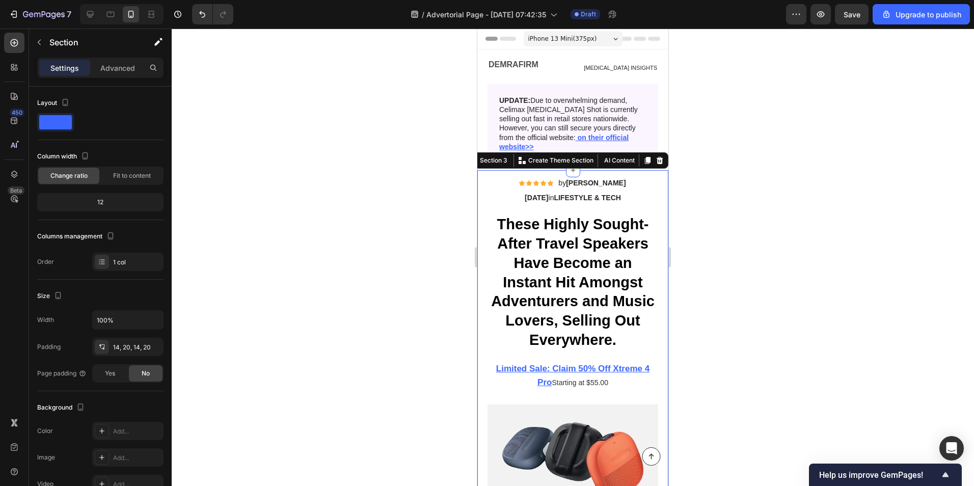
click at [411, 186] on div at bounding box center [573, 257] width 802 height 457
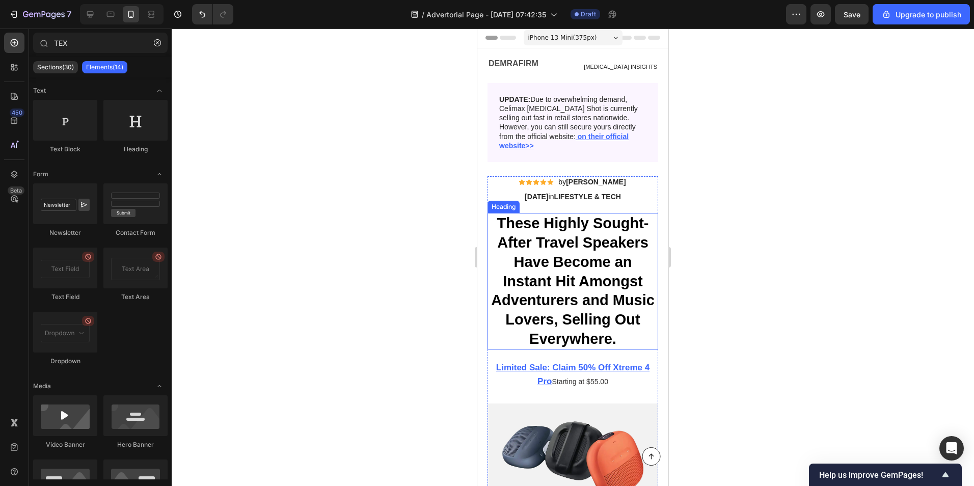
scroll to position [0, 0]
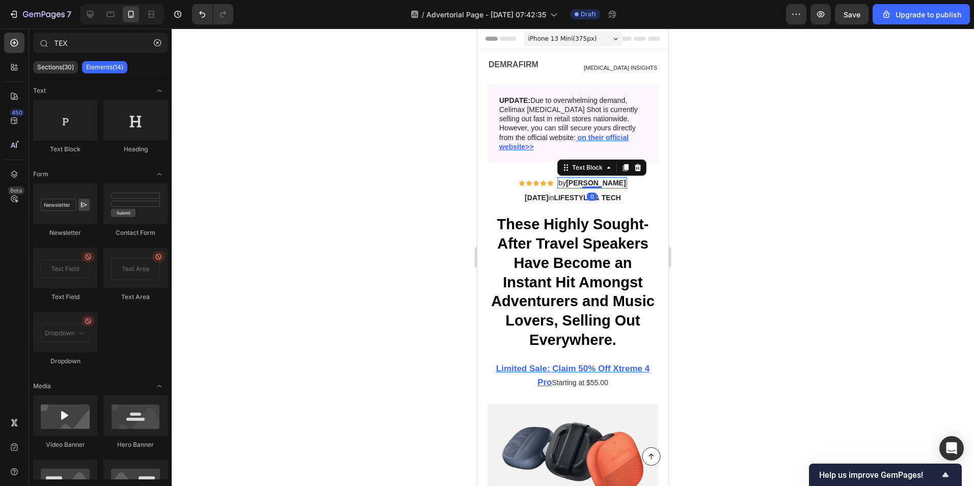
click at [594, 179] on strong "HARRY KEAN" at bounding box center [596, 183] width 60 height 8
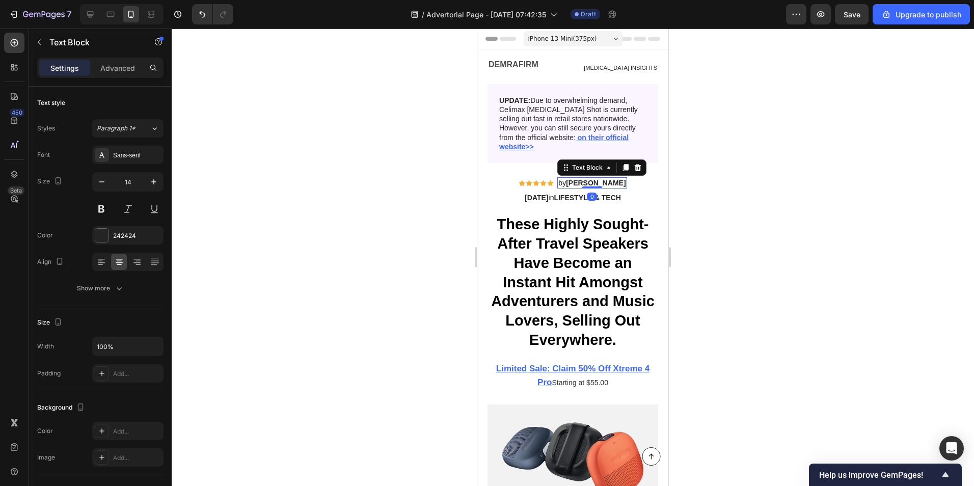
click at [594, 179] on strong "HARRY KEAN" at bounding box center [596, 183] width 60 height 8
click at [573, 179] on strong "HARRY KEAN" at bounding box center [596, 183] width 60 height 8
drag, startPoint x: 571, startPoint y: 172, endPoint x: 616, endPoint y: 173, distance: 45.3
click at [616, 179] on strong "HARRY KEAN" at bounding box center [596, 183] width 60 height 8
click at [440, 166] on div at bounding box center [573, 257] width 802 height 457
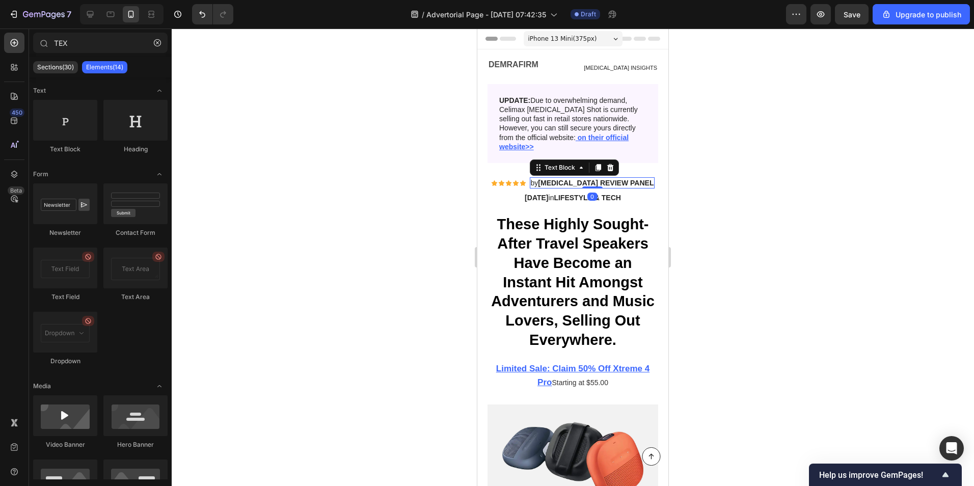
click at [545, 178] on p "by DERMATOLOGIST REVIEW PANEL" at bounding box center [592, 182] width 123 height 9
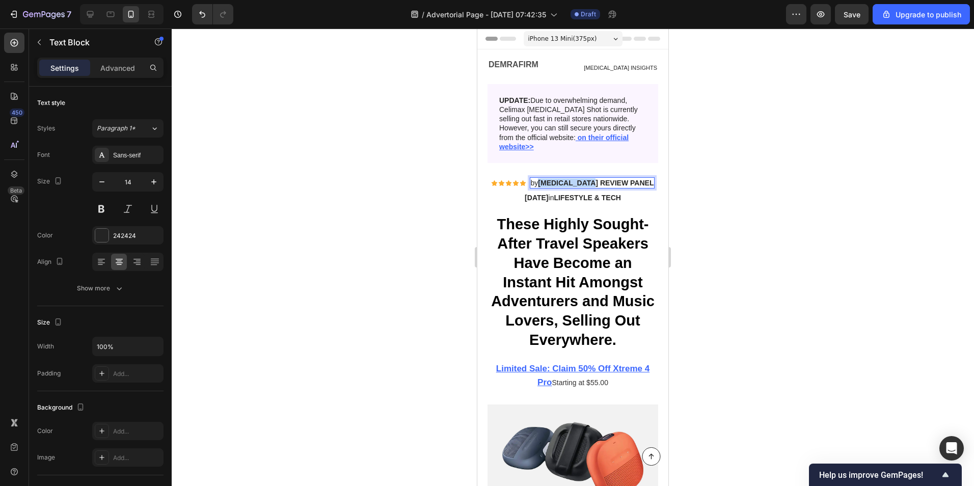
click at [569, 178] on p "by DERMATOLOGIST REVIEW PANEL" at bounding box center [592, 182] width 123 height 9
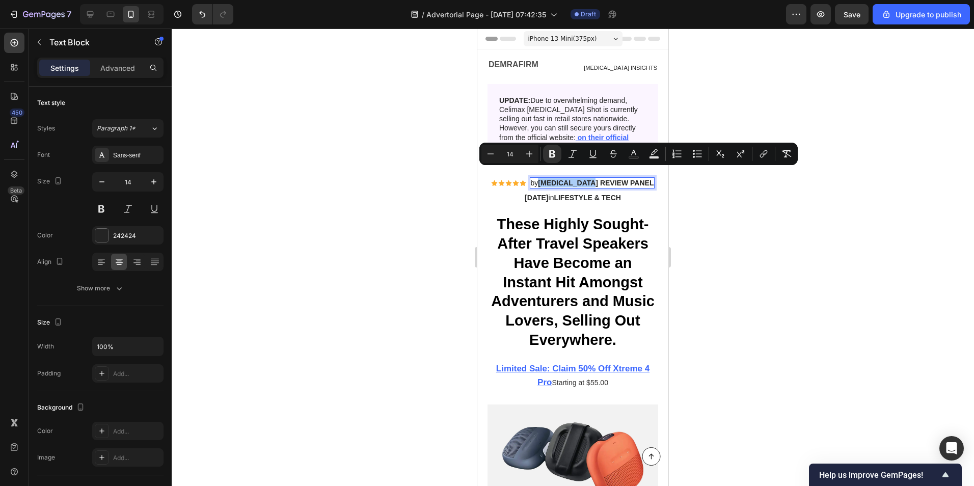
click at [767, 211] on div at bounding box center [573, 257] width 802 height 457
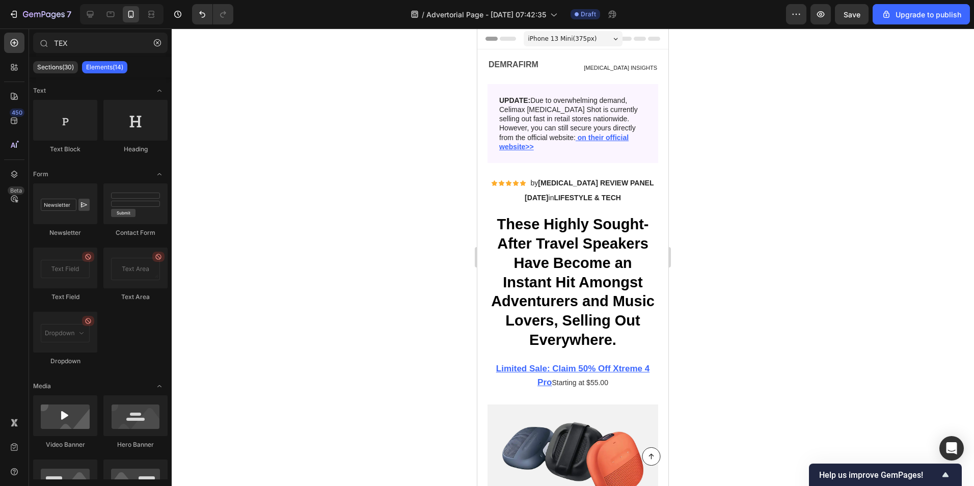
click at [811, 306] on div at bounding box center [573, 257] width 802 height 457
click at [576, 196] on strong "LIFESTYLE & TECH" at bounding box center [587, 198] width 67 height 8
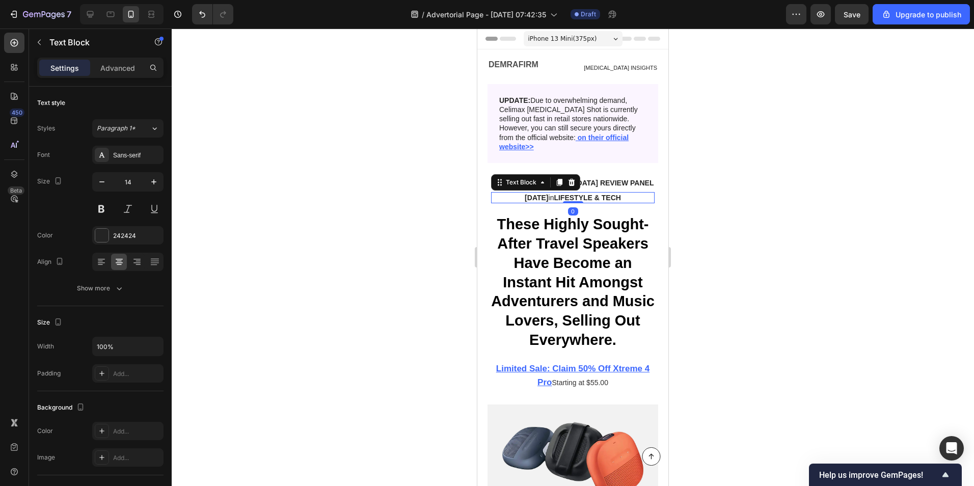
click at [576, 196] on strong "LIFESTYLE & TECH" at bounding box center [587, 198] width 67 height 8
click at [700, 209] on div at bounding box center [573, 257] width 802 height 457
click at [564, 181] on p "by DERMATOLOGIST REVIEW PANEL" at bounding box center [592, 182] width 123 height 9
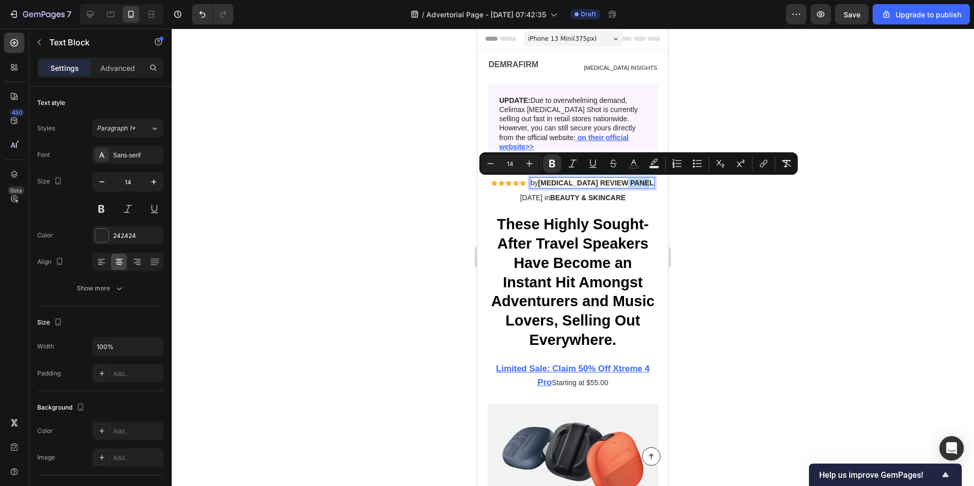
click at [566, 181] on p "by DERMATOLOGIST REVIEW PANEL" at bounding box center [592, 182] width 123 height 9
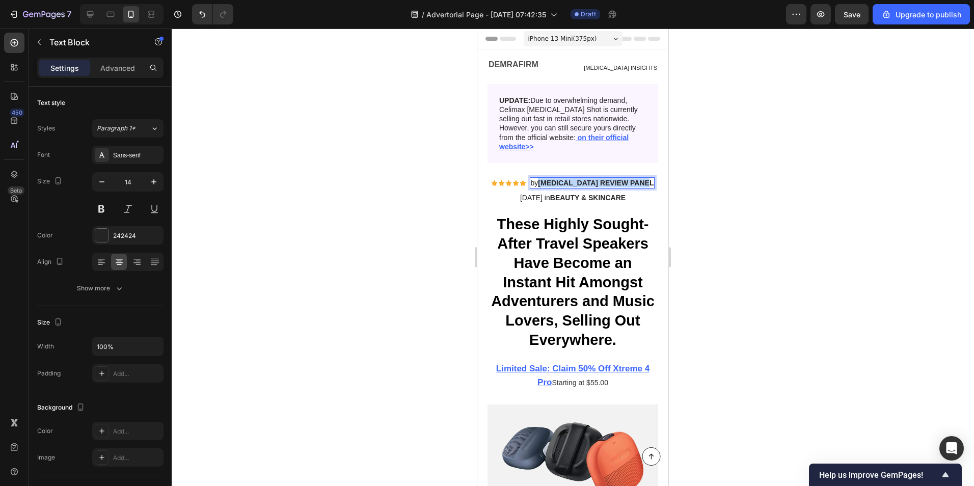
drag, startPoint x: 603, startPoint y: 182, endPoint x: 549, endPoint y: 173, distance: 54.8
click at [549, 178] on p "by DERMATOLOGIST REVIEW PANEL" at bounding box center [592, 182] width 123 height 9
click at [376, 176] on div at bounding box center [573, 257] width 802 height 457
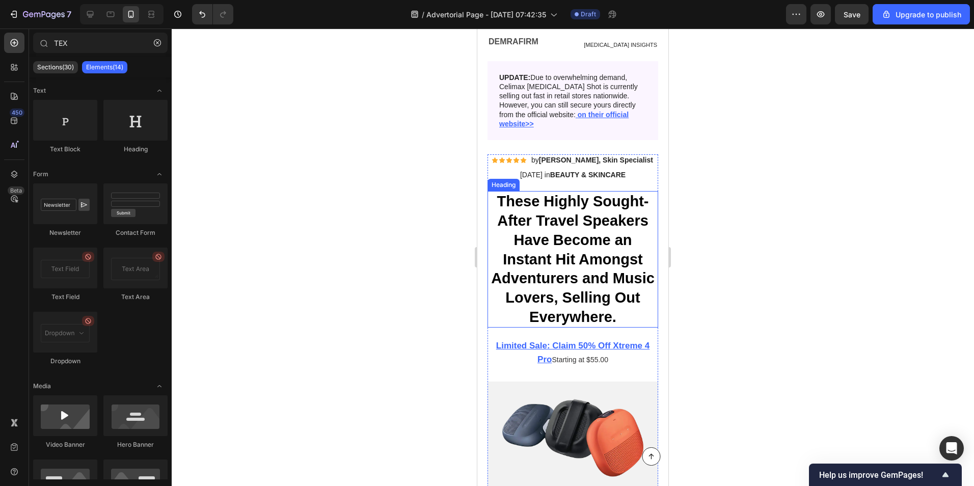
scroll to position [102, 0]
